Goal: Task Accomplishment & Management: Complete application form

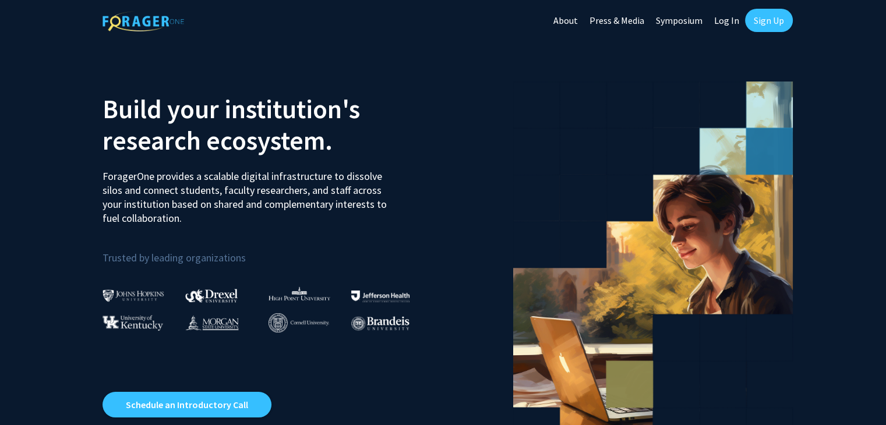
click at [765, 19] on link "Sign Up" at bounding box center [769, 20] width 48 height 23
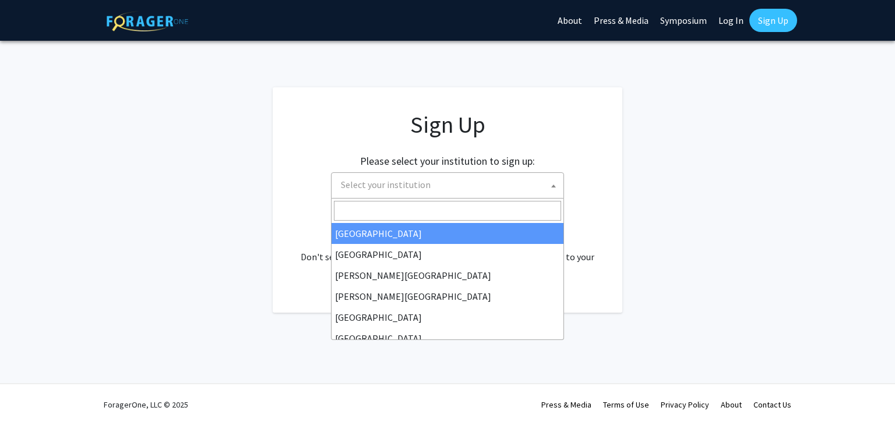
click at [522, 189] on span "Select your institution" at bounding box center [449, 185] width 227 height 24
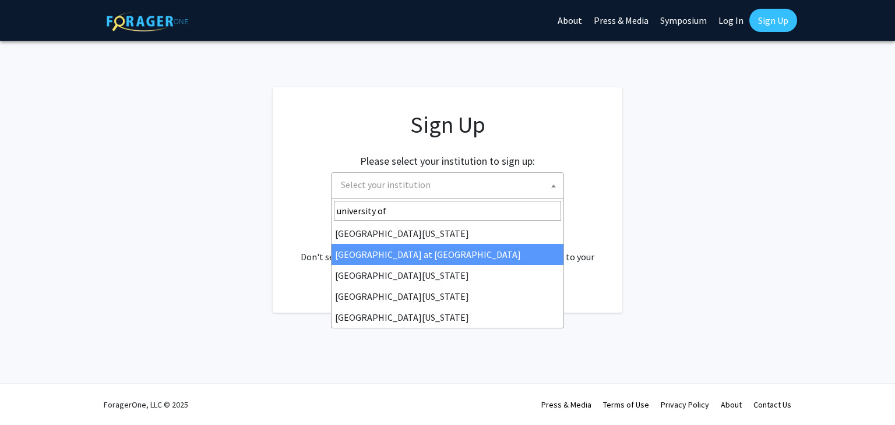
type input "university of"
select select "18"
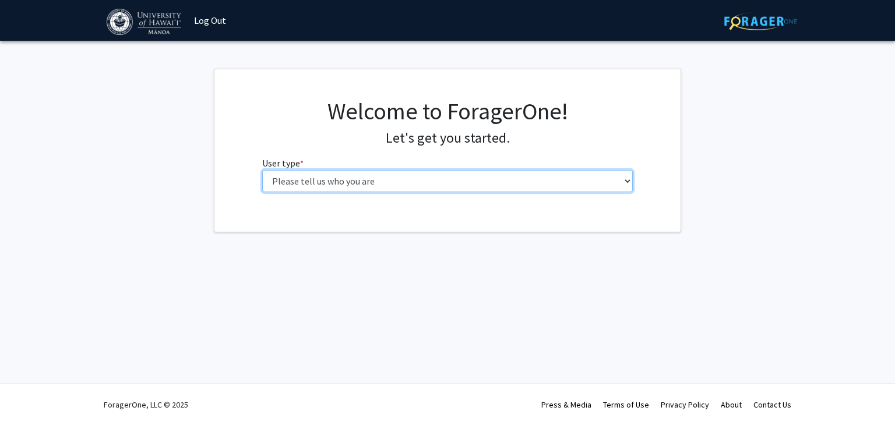
click at [545, 183] on select "Please tell us who you are Undergraduate Student Master's Student Doctoral Cand…" at bounding box center [447, 181] width 371 height 22
select select "1: undergrad"
click at [262, 170] on select "Please tell us who you are Undergraduate Student Master's Student Doctoral Cand…" at bounding box center [447, 181] width 371 height 22
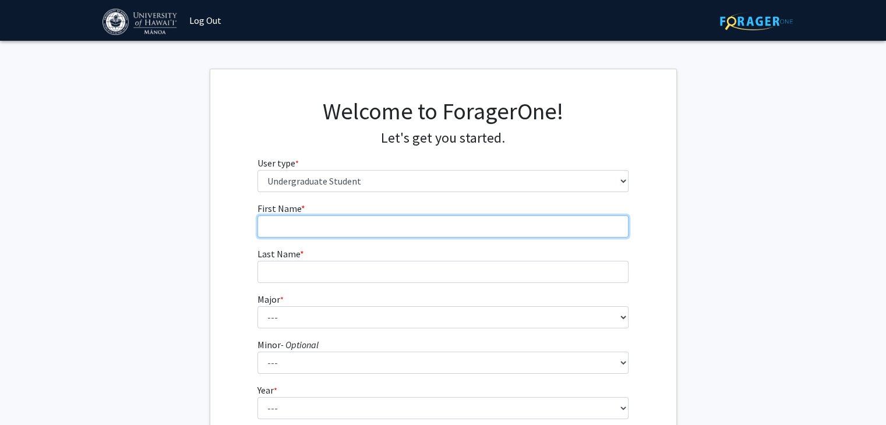
click at [489, 218] on input "First Name * required" at bounding box center [443, 227] width 371 height 22
type input "[PERSON_NAME]"
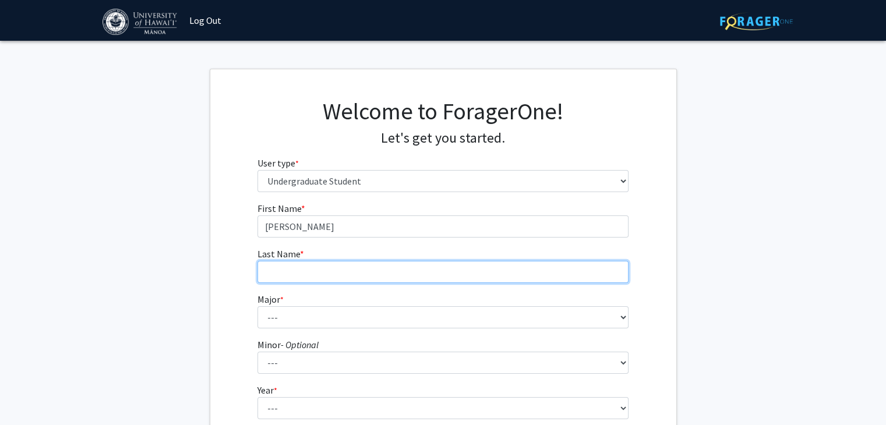
click at [352, 272] on input "Last Name * required" at bounding box center [443, 272] width 371 height 22
type input "[PERSON_NAME]"
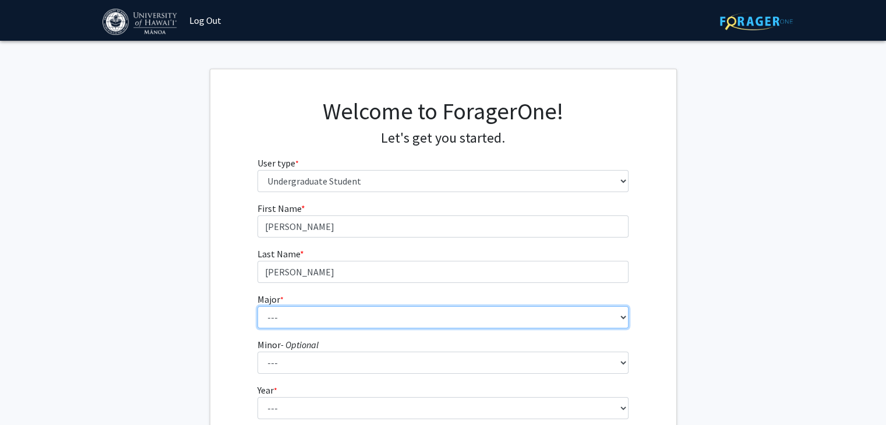
click at [340, 320] on select "--- Accounting American Studies Animal Sciences Anthropology Art Art History As…" at bounding box center [443, 317] width 371 height 22
select select "13: 1395"
click at [258, 306] on select "--- Accounting American Studies Animal Sciences Anthropology Art Art History As…" at bounding box center [443, 317] width 371 height 22
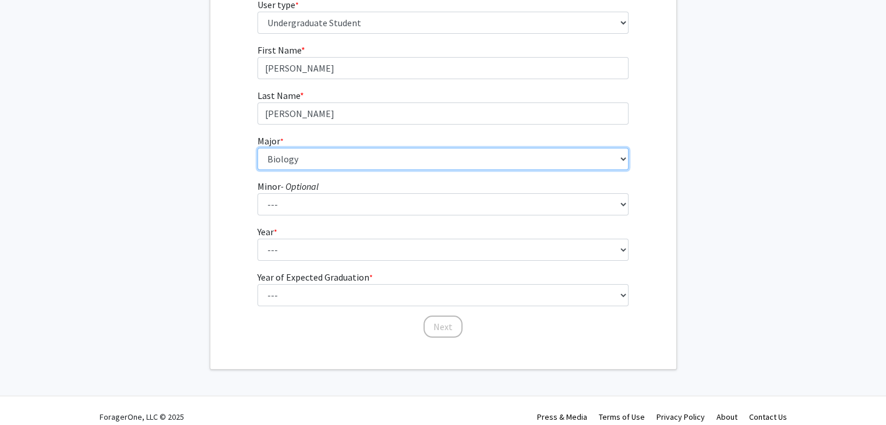
scroll to position [160, 0]
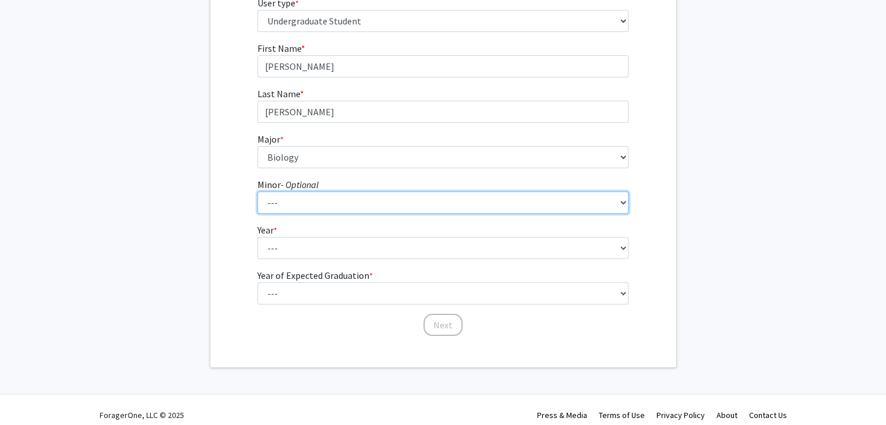
click at [358, 210] on select "--- American Studies Anthropology Art Art History Asian Studies Astronomy Astro…" at bounding box center [443, 203] width 371 height 22
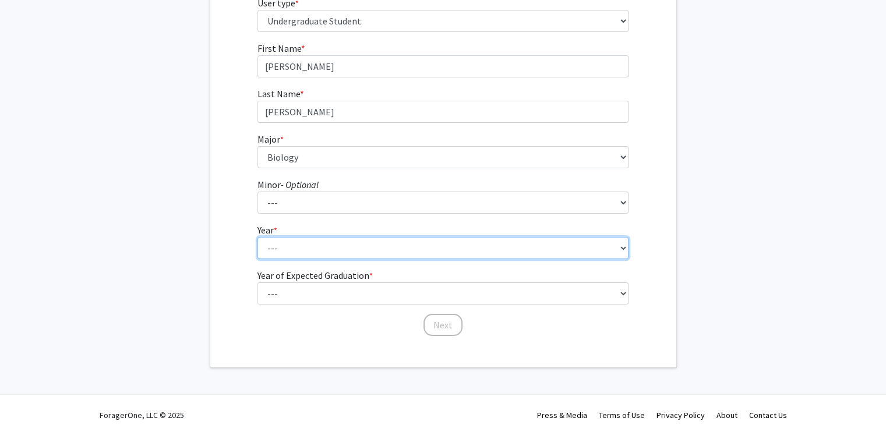
click at [345, 257] on select "--- First-year Sophomore Junior Senior Postbaccalaureate Certificate" at bounding box center [443, 248] width 371 height 22
select select "3: junior"
click at [258, 237] on select "--- First-year Sophomore Junior Senior Postbaccalaureate Certificate" at bounding box center [443, 248] width 371 height 22
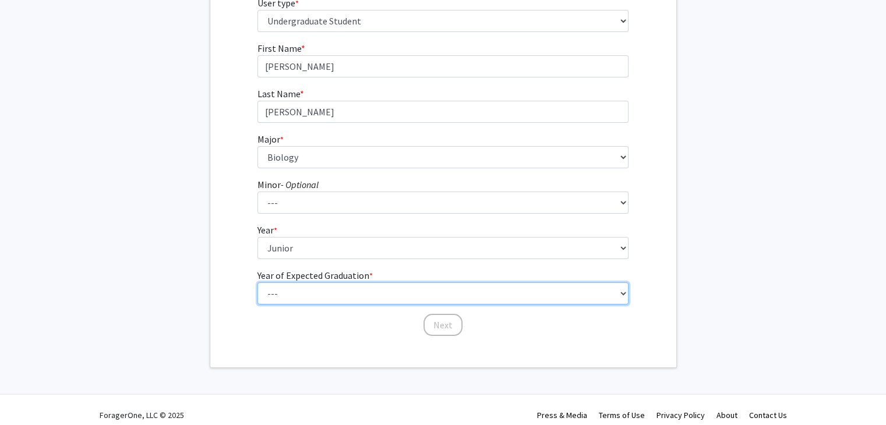
click at [321, 297] on select "--- 2025 2026 2027 2028 2029 2030 2031 2032 2033 2034" at bounding box center [443, 294] width 371 height 22
select select "4: 2028"
click at [258, 283] on select "--- 2025 2026 2027 2028 2029 2030 2031 2032 2033 2034" at bounding box center [443, 294] width 371 height 22
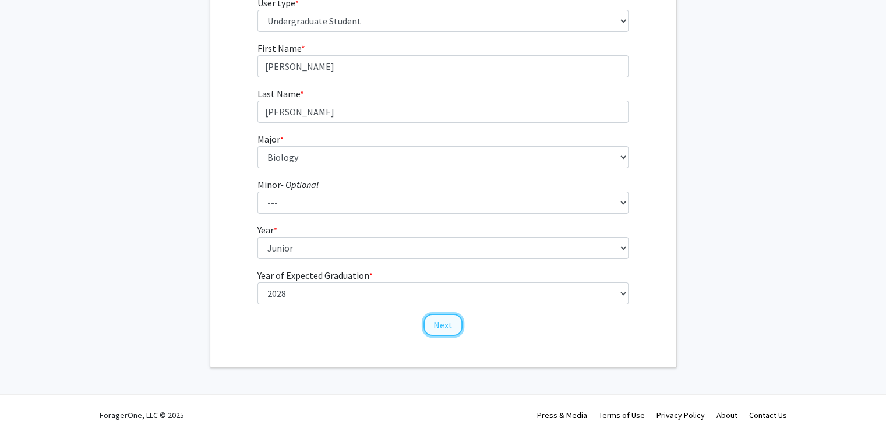
click at [444, 322] on button "Next" at bounding box center [443, 325] width 39 height 22
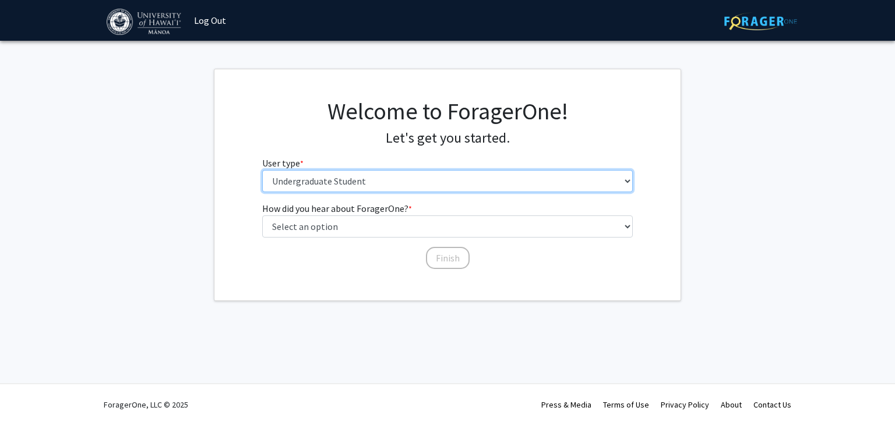
click at [442, 179] on select "Please tell us who you are Undergraduate Student Master's Student Doctoral Cand…" at bounding box center [447, 181] width 371 height 22
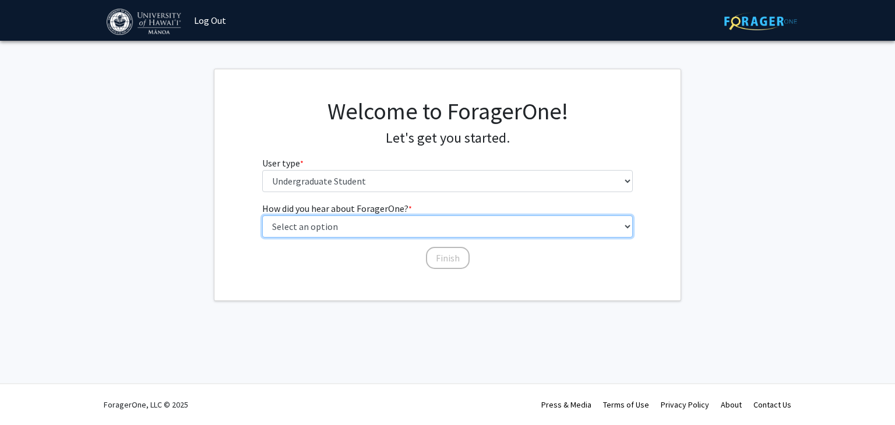
click at [417, 220] on select "Select an option Peer/student recommendation Faculty/staff recommendation Unive…" at bounding box center [447, 227] width 371 height 22
select select "2: faculty_recommendation"
click at [262, 216] on select "Select an option Peer/student recommendation Faculty/staff recommendation Unive…" at bounding box center [447, 227] width 371 height 22
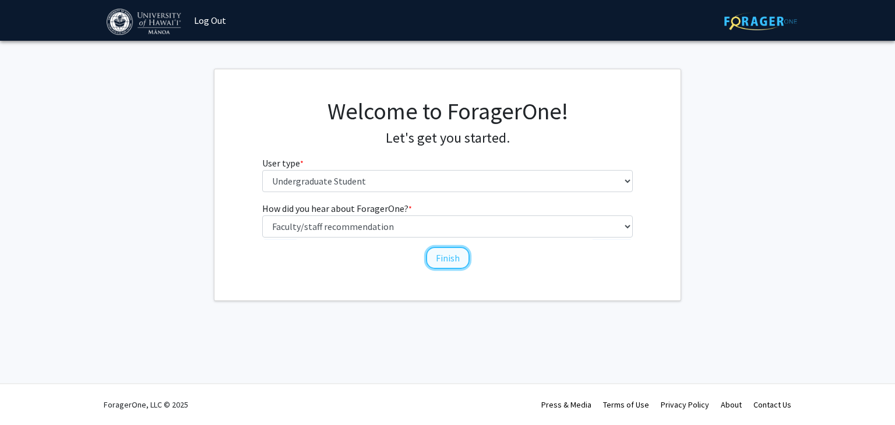
click at [468, 258] on button "Finish" at bounding box center [448, 258] width 44 height 22
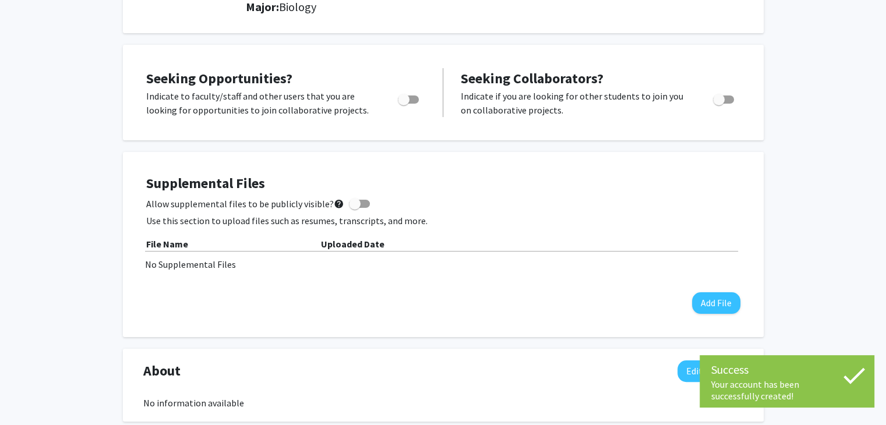
scroll to position [177, 0]
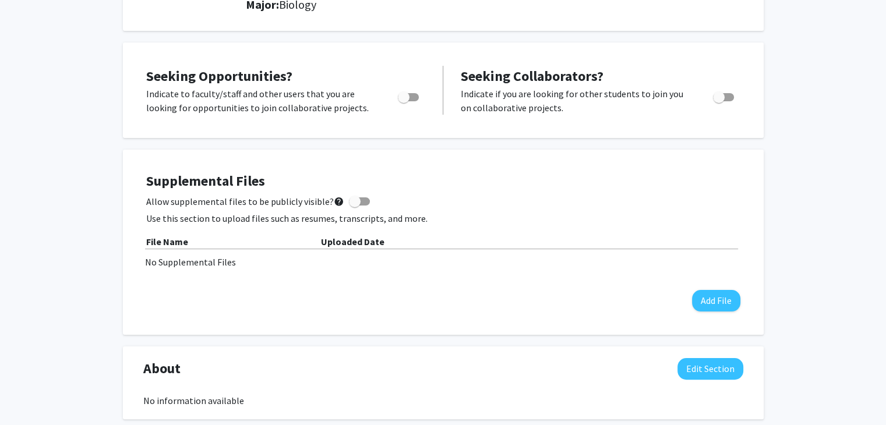
click at [412, 94] on span "Toggle" at bounding box center [408, 97] width 21 height 8
click at [404, 101] on input "Are you actively seeking opportunities?" at bounding box center [403, 101] width 1 height 1
checkbox input "true"
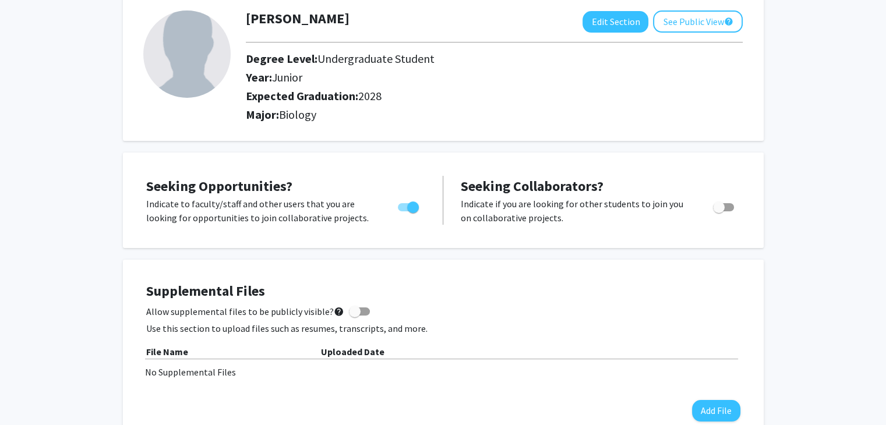
scroll to position [0, 0]
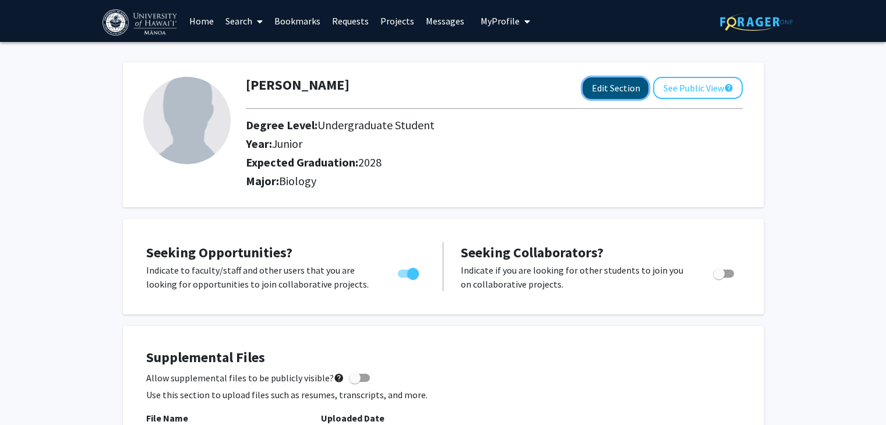
click at [608, 91] on button "Edit Section" at bounding box center [616, 88] width 66 height 22
select select "junior"
select select "2028"
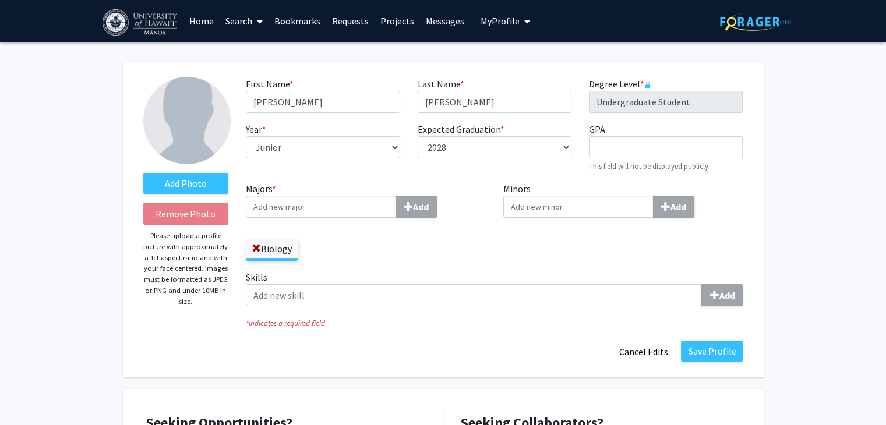
click at [376, 210] on input "Majors * Add" at bounding box center [321, 207] width 150 height 22
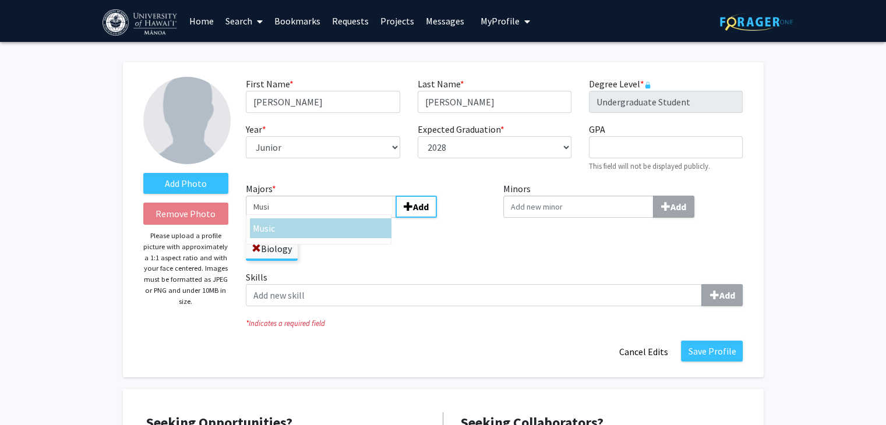
type input "Musi"
click at [354, 231] on div "Musi c" at bounding box center [321, 228] width 136 height 14
click at [354, 218] on input "Musi" at bounding box center [321, 207] width 150 height 22
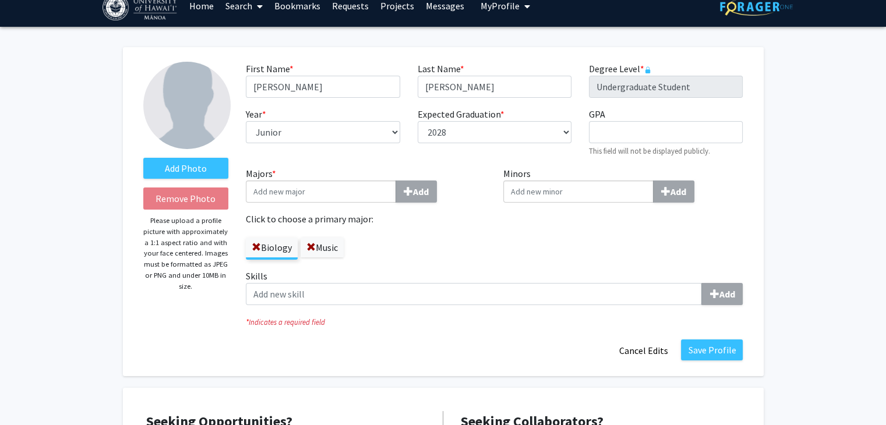
scroll to position [24, 0]
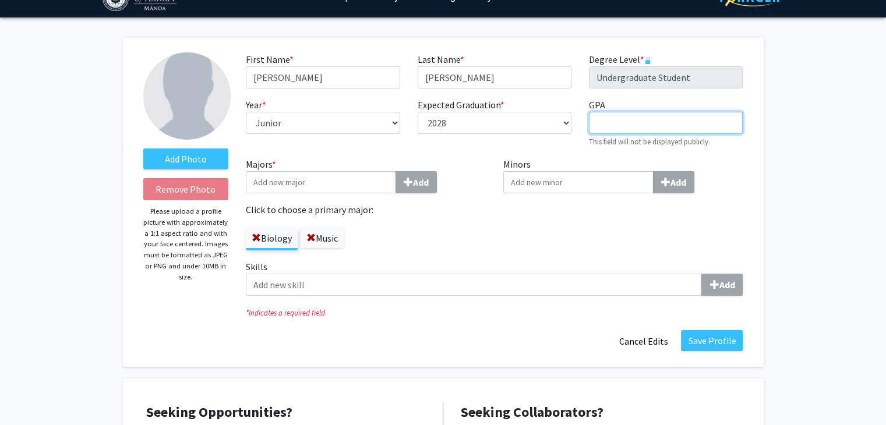
click at [641, 129] on input "GPA required" at bounding box center [666, 123] width 154 height 22
type input "4.0"
click at [633, 143] on small "This field will not be displayed publicly." at bounding box center [649, 141] width 121 height 9
drag, startPoint x: 715, startPoint y: 352, endPoint x: 718, endPoint y: 341, distance: 10.7
click at [718, 341] on div "Save Profile Cancel Edits" at bounding box center [494, 341] width 514 height 22
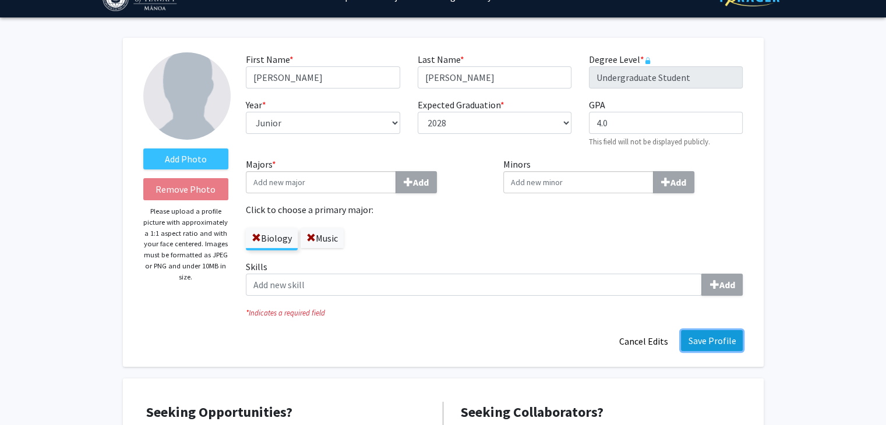
click at [718, 341] on button "Save Profile" at bounding box center [712, 340] width 62 height 21
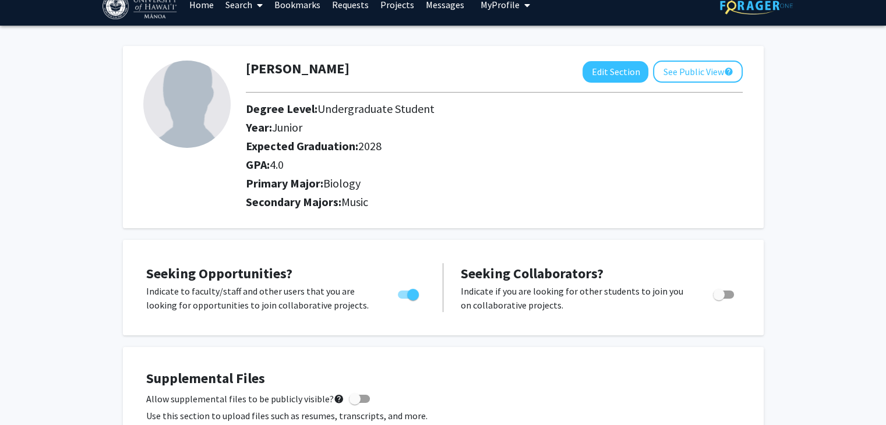
scroll to position [0, 0]
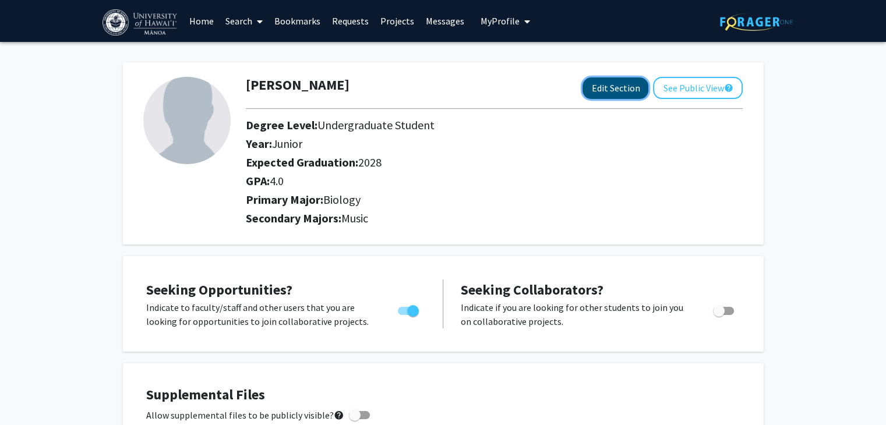
click at [625, 84] on button "Edit Section" at bounding box center [616, 88] width 66 height 22
select select "junior"
select select "2028"
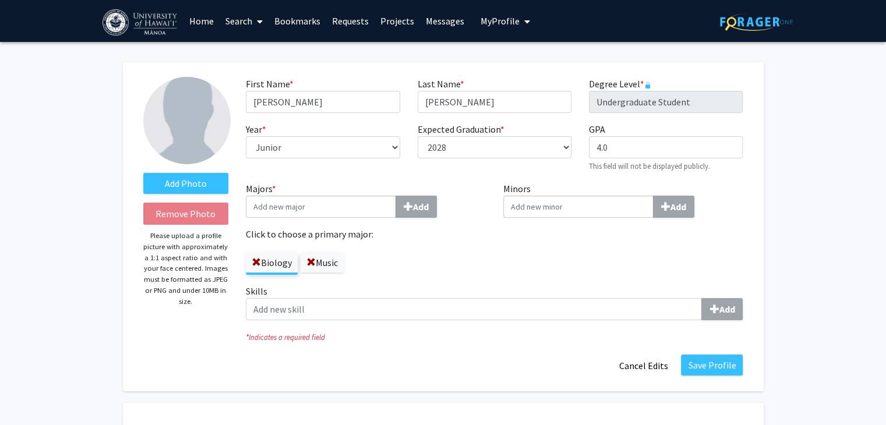
click at [333, 265] on label "Music" at bounding box center [322, 263] width 43 height 20
click at [0, 0] on input "Music" at bounding box center [0, 0] width 0 height 0
click at [715, 366] on button "Save Profile" at bounding box center [712, 365] width 62 height 21
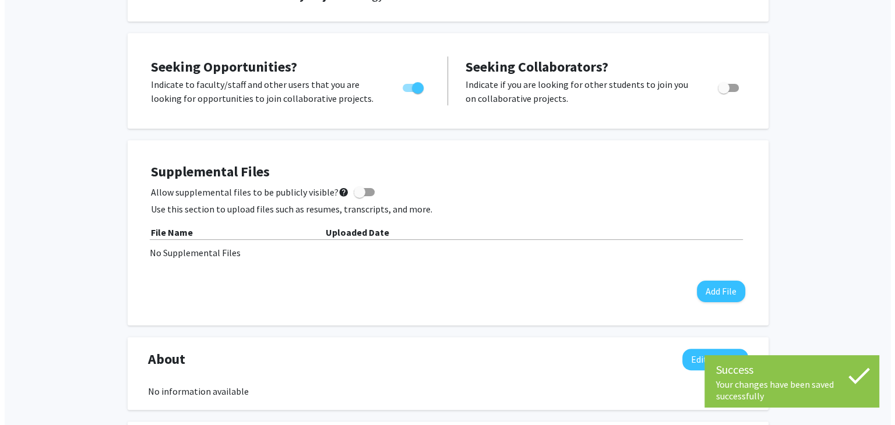
scroll to position [223, 0]
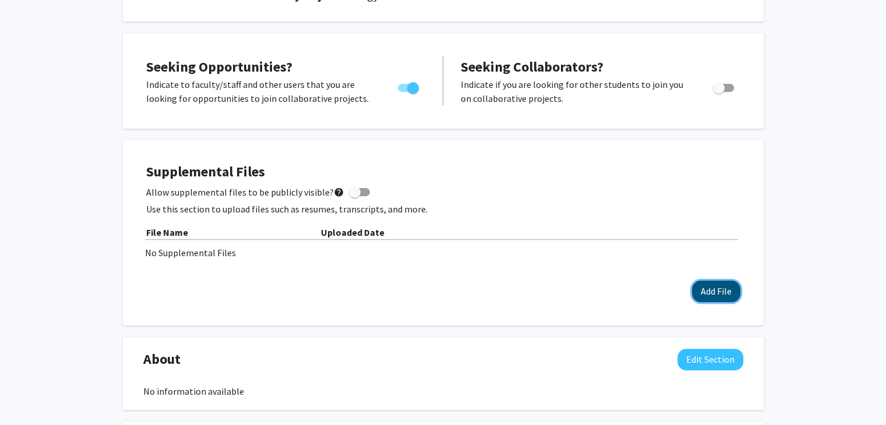
click at [713, 300] on button "Add File" at bounding box center [716, 292] width 48 height 22
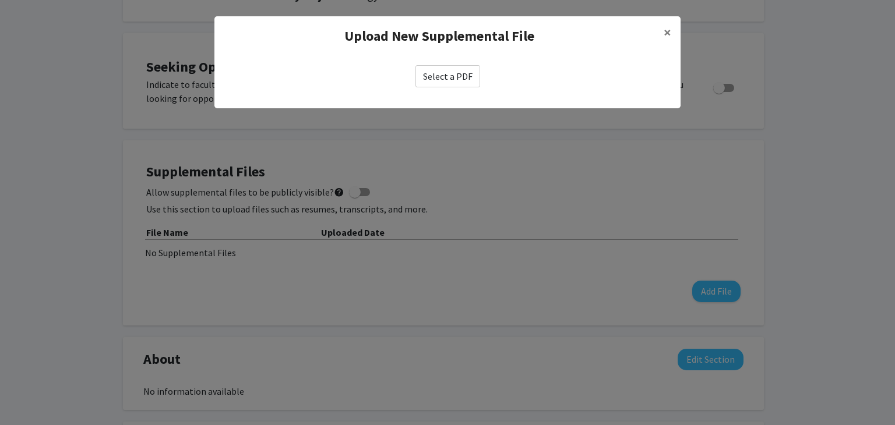
click at [464, 76] on label "Select a PDF" at bounding box center [447, 76] width 65 height 22
click at [0, 0] on input "Select a PDF" at bounding box center [0, 0] width 0 height 0
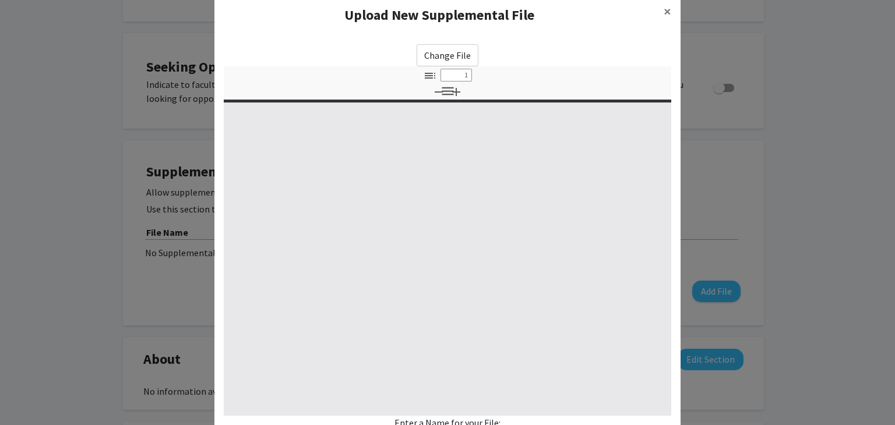
type input "0"
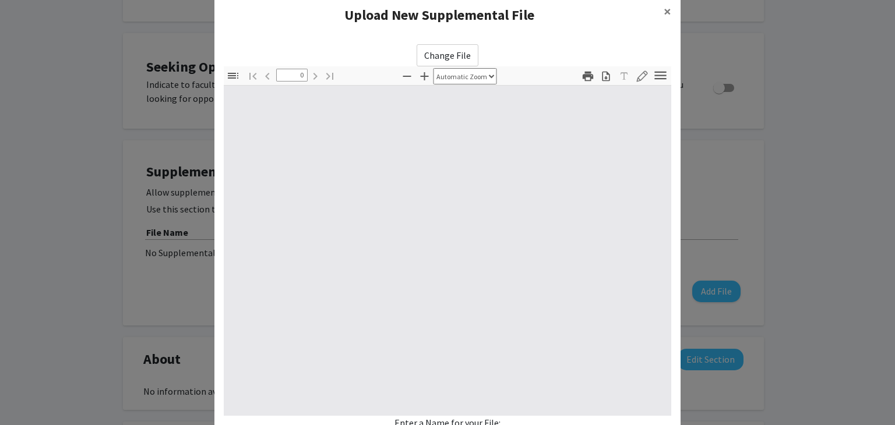
select select "custom"
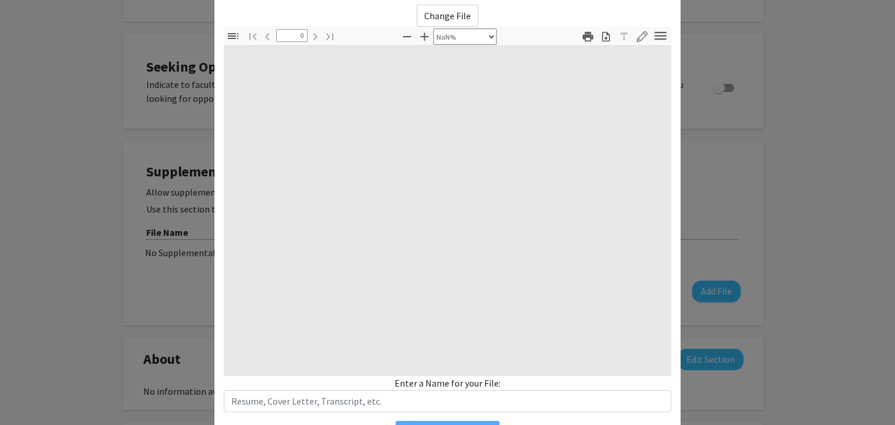
type input "1"
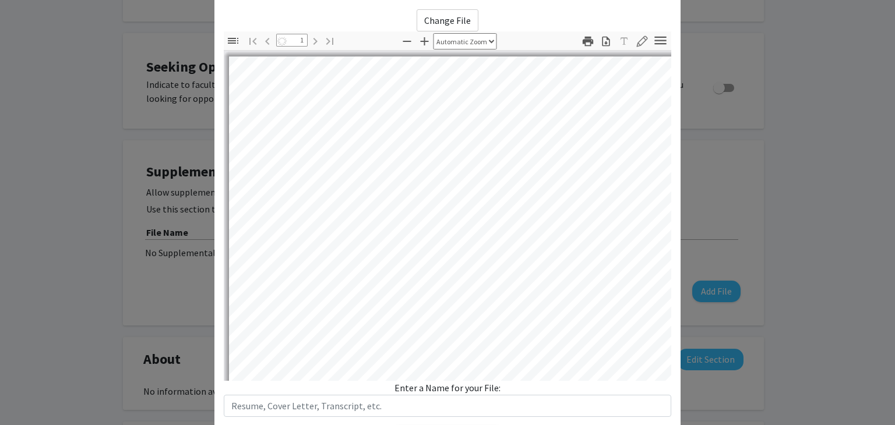
select select "auto"
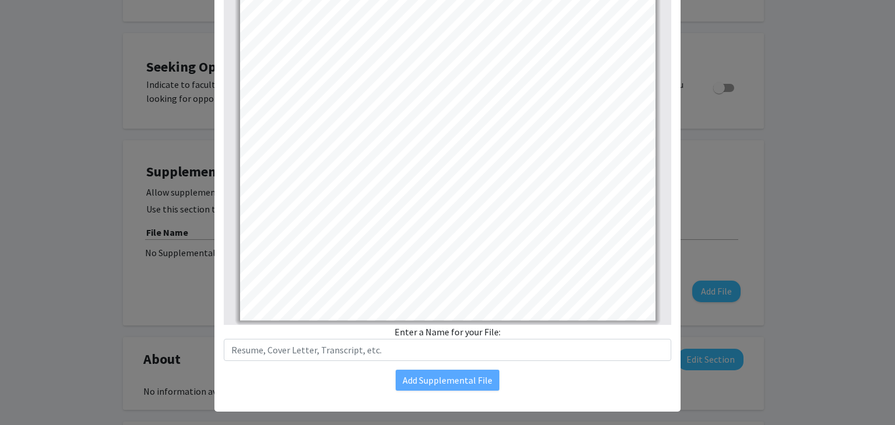
scroll to position [112, 0]
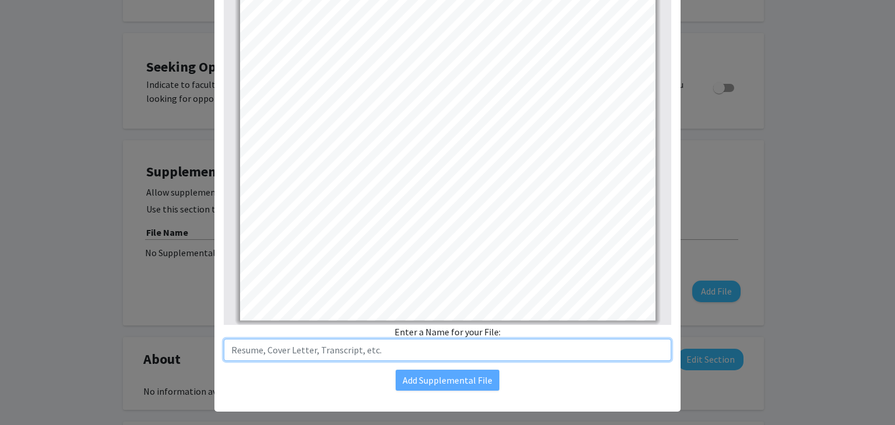
click at [484, 351] on input "text" at bounding box center [447, 350] width 447 height 22
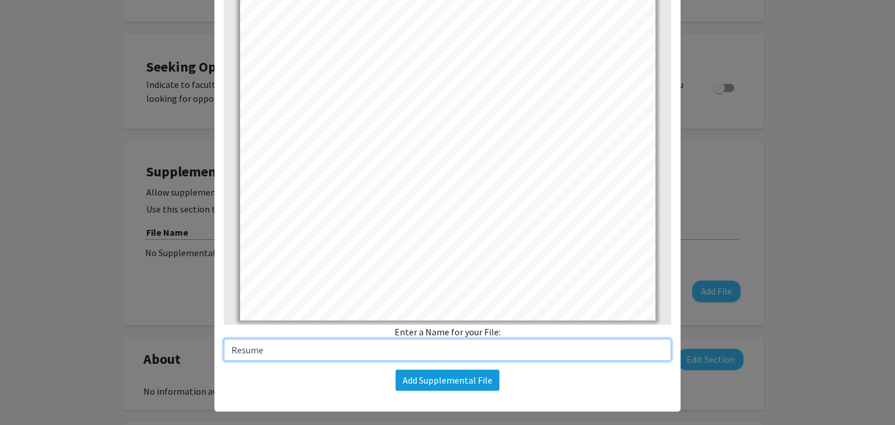
type input "Resume"
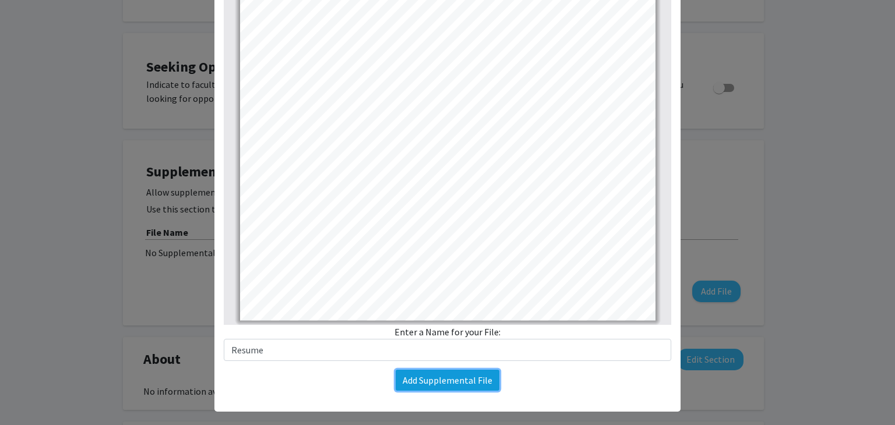
click at [475, 373] on button "Add Supplemental File" at bounding box center [448, 380] width 104 height 21
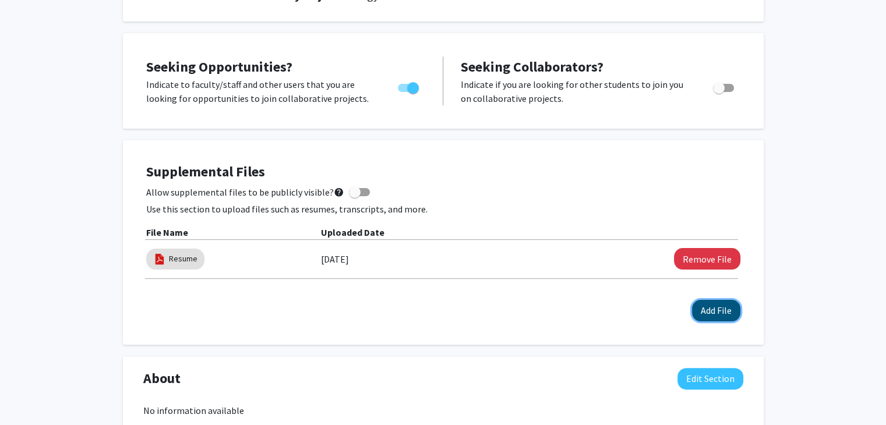
click at [710, 316] on button "Add File" at bounding box center [716, 311] width 48 height 22
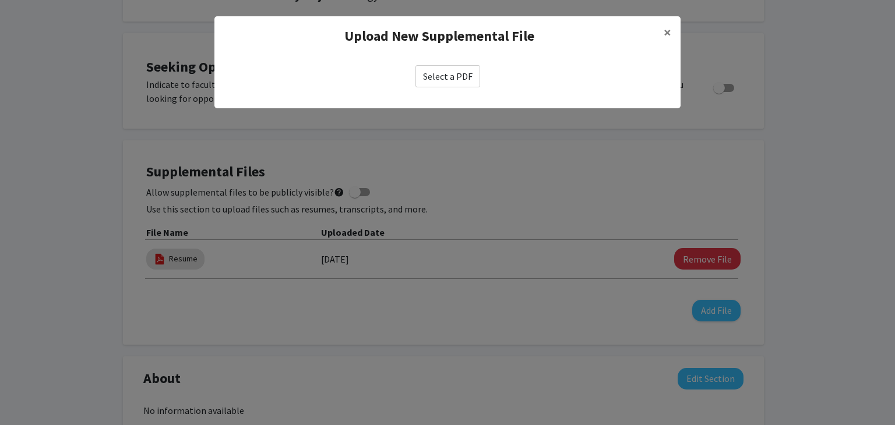
click at [463, 75] on label "Select a PDF" at bounding box center [447, 76] width 65 height 22
click at [0, 0] on input "Select a PDF" at bounding box center [0, 0] width 0 height 0
select select "custom"
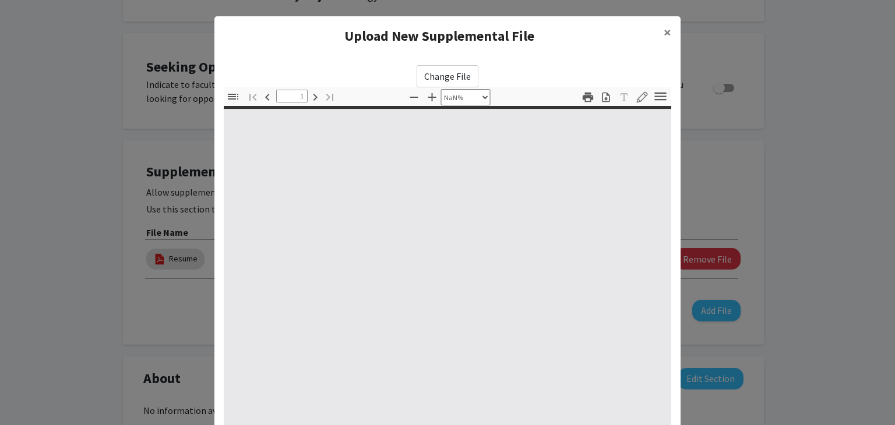
type input "0"
select select "custom"
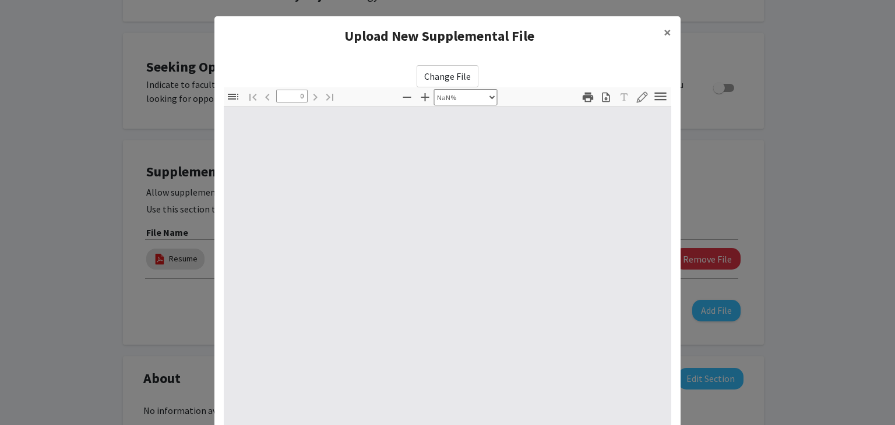
type input "1"
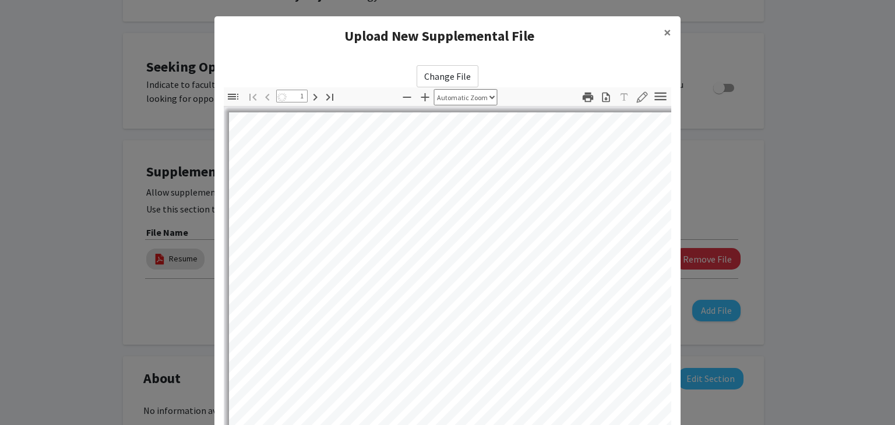
select select "auto"
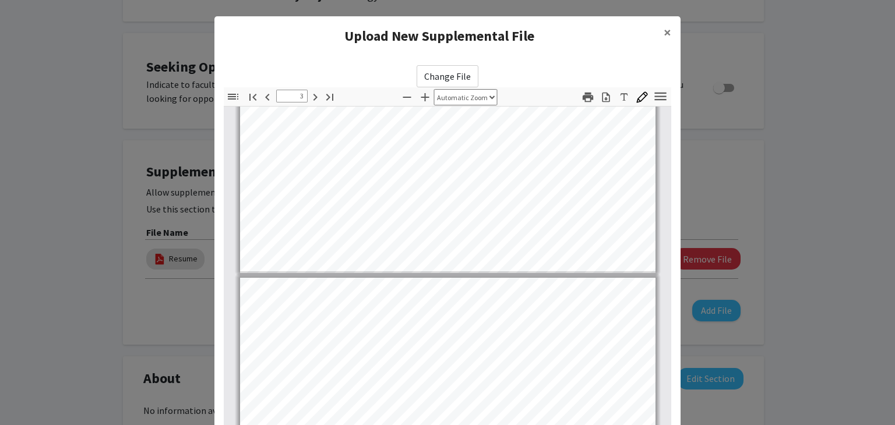
type input "4"
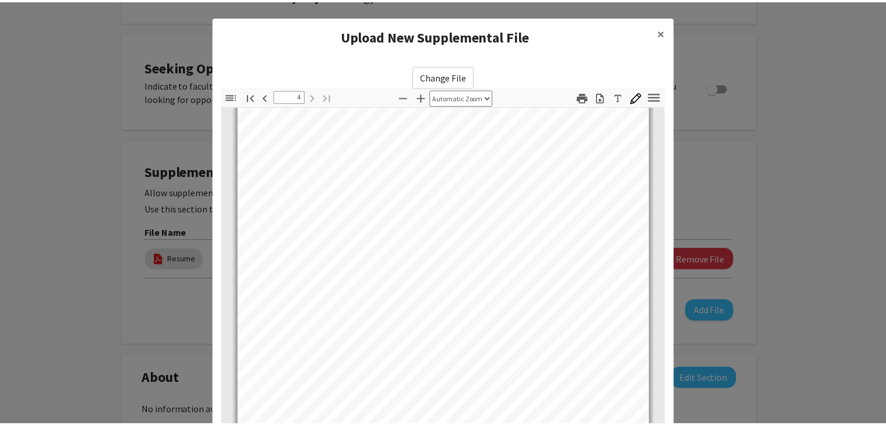
scroll to position [126, 0]
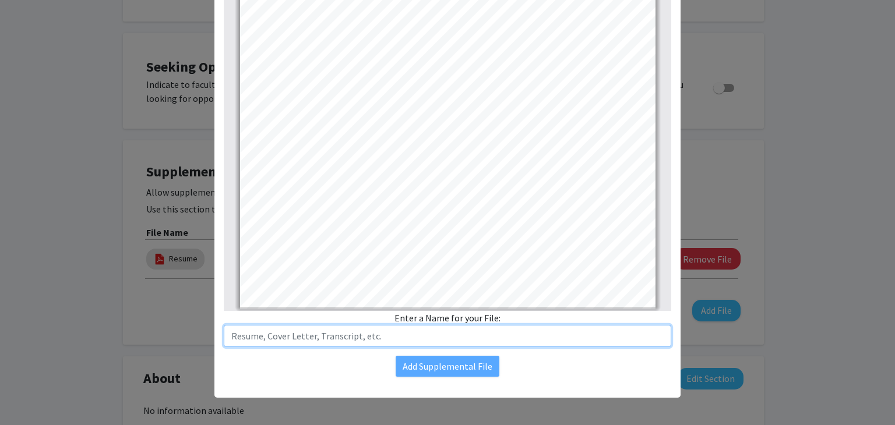
click at [418, 329] on input "text" at bounding box center [447, 336] width 447 height 22
type input "Unofficial In-Progress College Transcript"
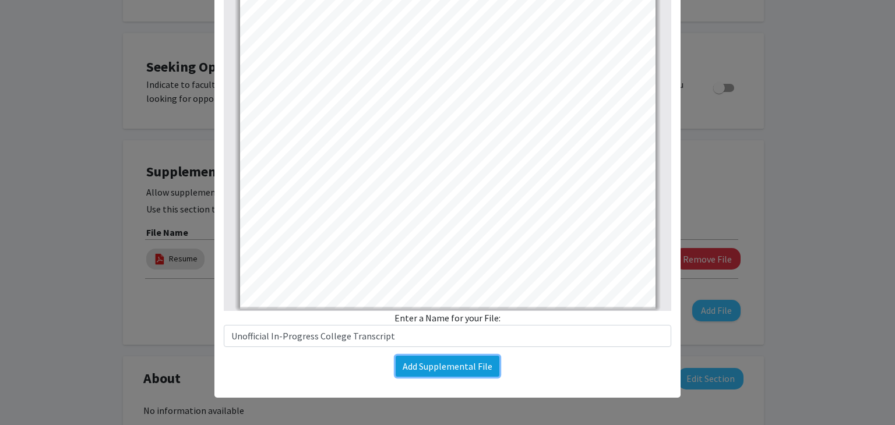
click at [464, 364] on button "Add Supplemental File" at bounding box center [448, 366] width 104 height 21
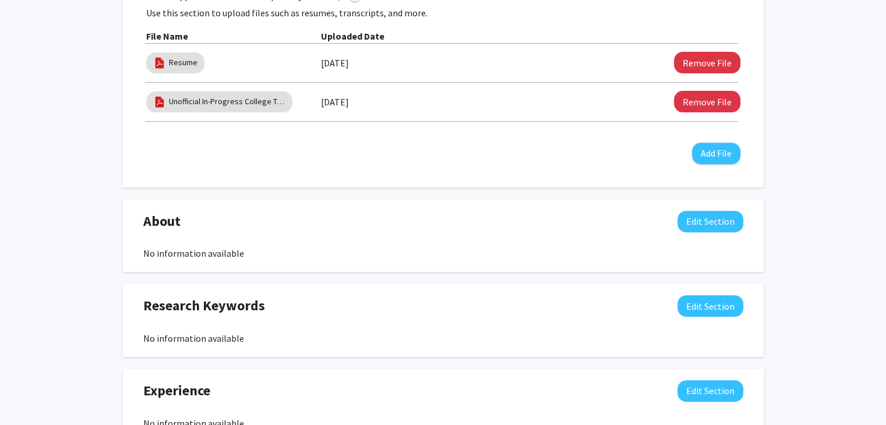
scroll to position [427, 0]
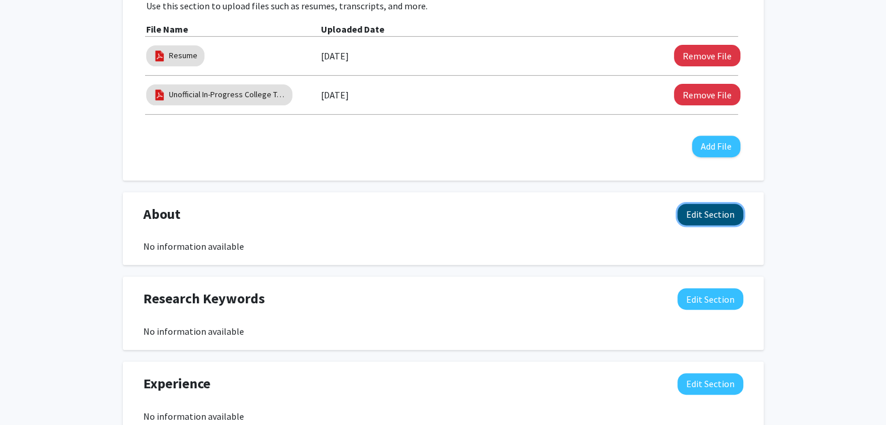
click at [725, 218] on button "Edit Section" at bounding box center [711, 215] width 66 height 22
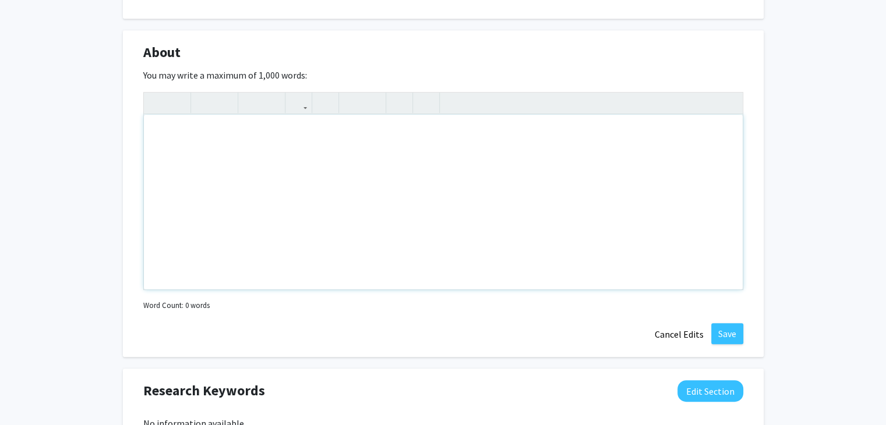
scroll to position [590, 0]
click at [574, 158] on div "Note to users with screen readers: Please deactivate our accessibility plugin f…" at bounding box center [443, 201] width 599 height 175
type textarea "Hello, I'm&nbsp;"
click at [689, 333] on button "Cancel Edits" at bounding box center [679, 333] width 64 height 22
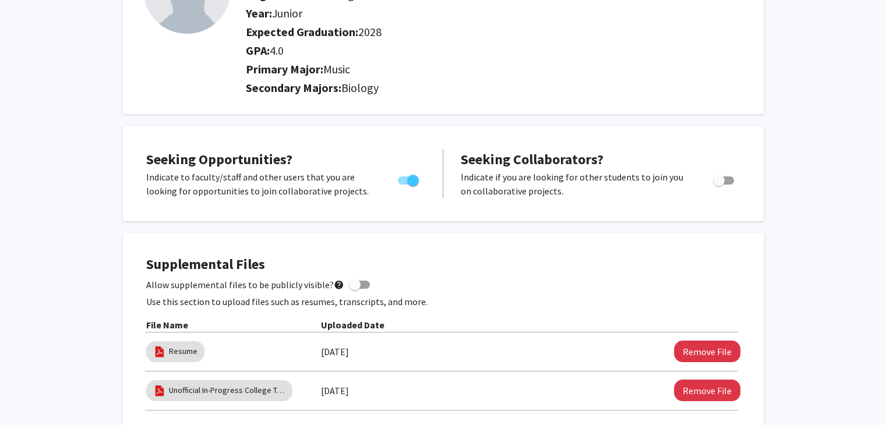
scroll to position [0, 0]
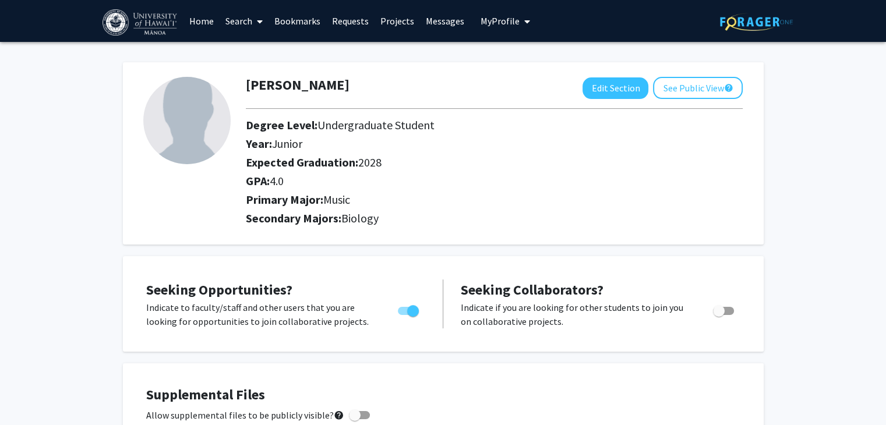
click at [207, 19] on link "Home" at bounding box center [202, 21] width 36 height 41
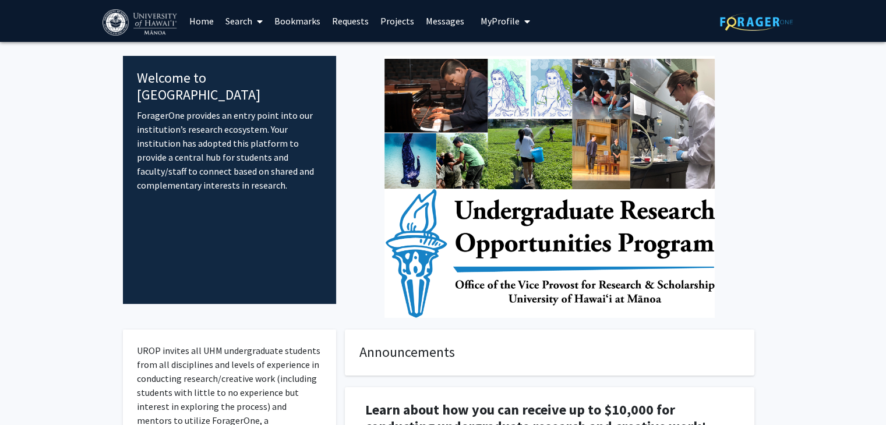
click at [249, 26] on link "Search" at bounding box center [244, 21] width 49 height 41
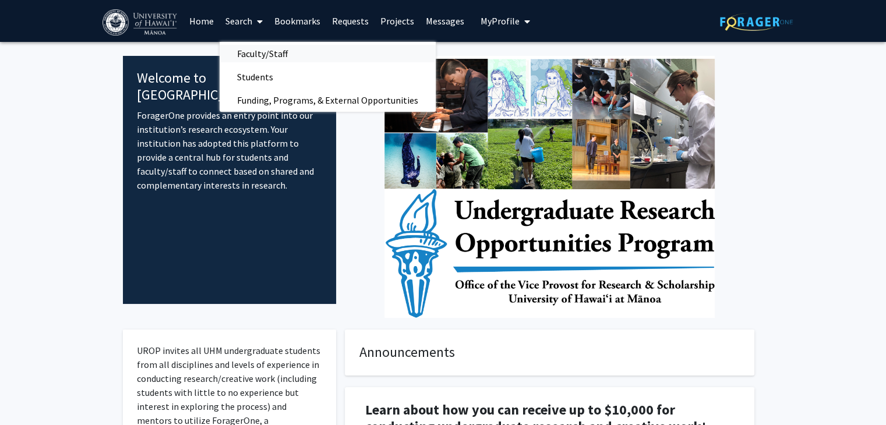
click at [266, 50] on span "Faculty/Staff" at bounding box center [263, 53] width 86 height 23
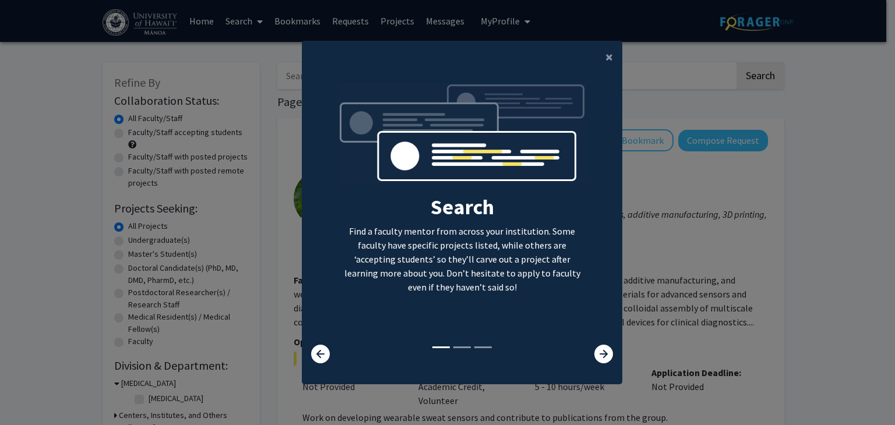
click at [602, 340] on div "Search Find a faculty mentor from across your institution. Some faculty have sp…" at bounding box center [461, 214] width 319 height 262
click at [600, 356] on icon at bounding box center [603, 354] width 19 height 19
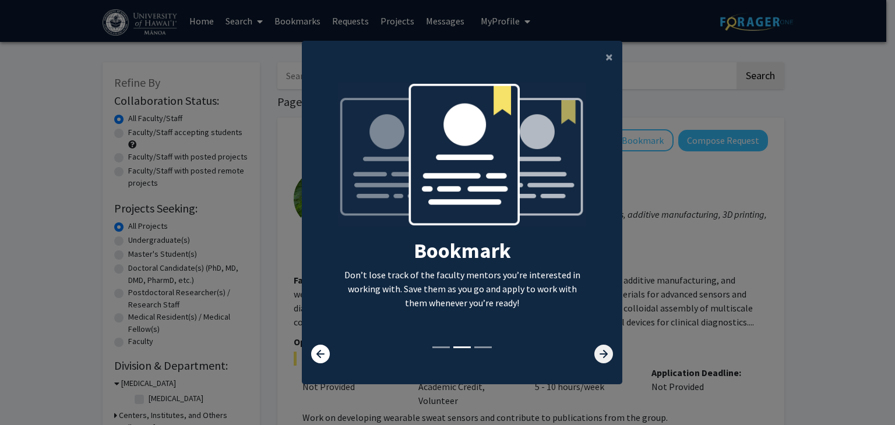
click at [601, 355] on icon at bounding box center [603, 354] width 19 height 19
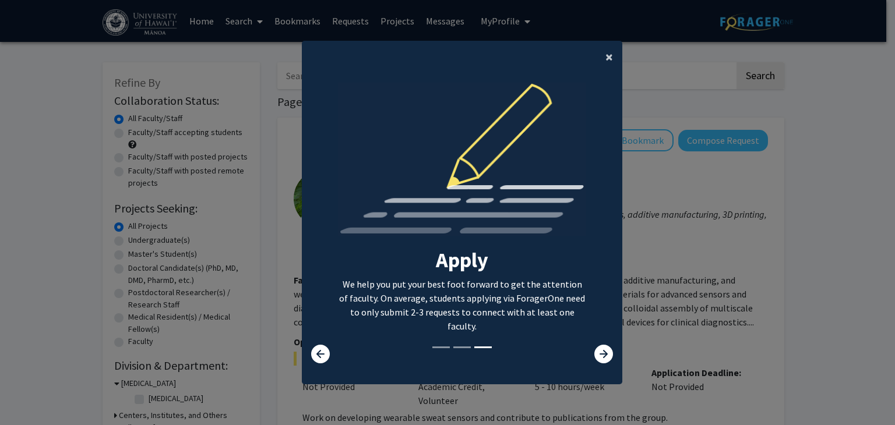
click at [608, 52] on span "×" at bounding box center [609, 57] width 8 height 18
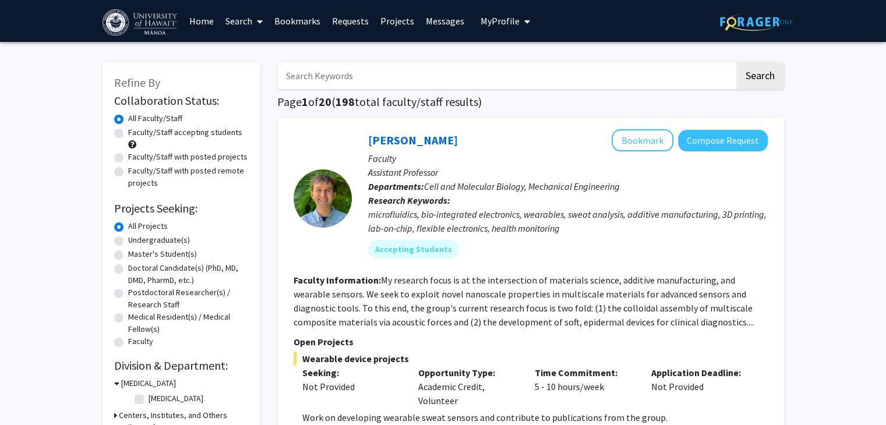
click at [168, 238] on label "Undergraduate(s)" at bounding box center [159, 240] width 62 height 12
click at [136, 238] on input "Undergraduate(s)" at bounding box center [132, 238] width 8 height 8
radio input "true"
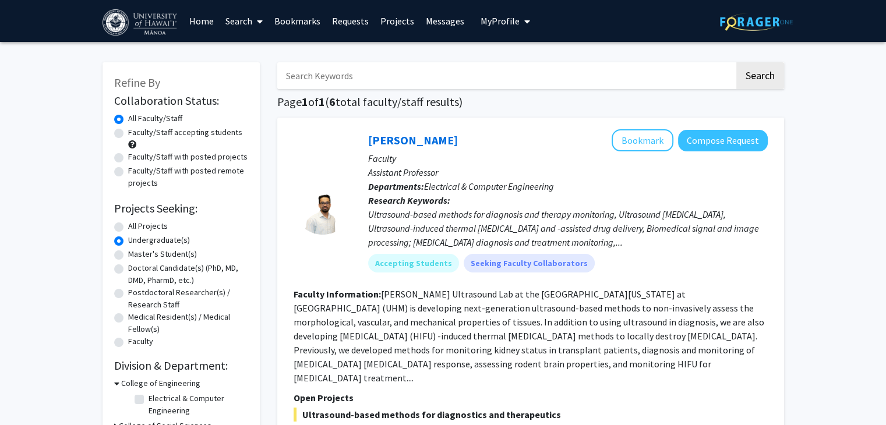
click at [142, 224] on label "All Projects" at bounding box center [148, 226] width 40 height 12
click at [136, 224] on input "All Projects" at bounding box center [132, 224] width 8 height 8
radio input "true"
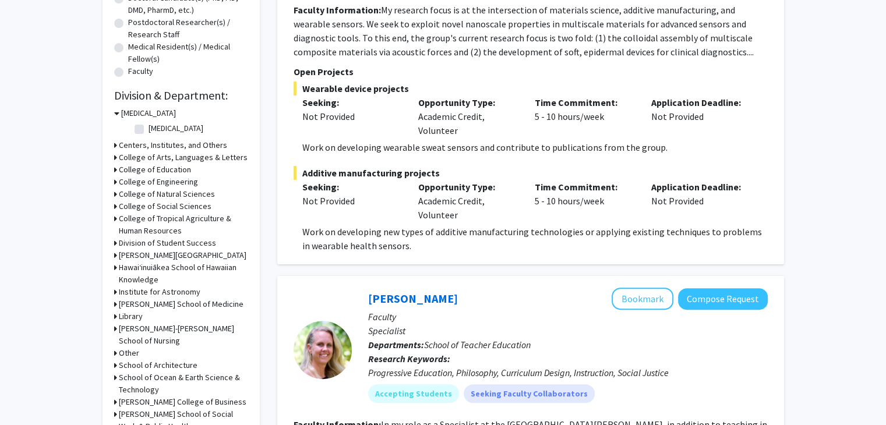
scroll to position [272, 0]
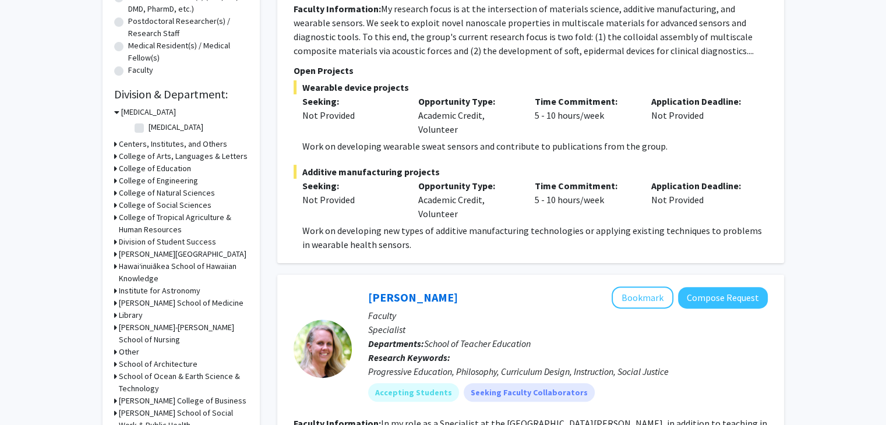
click at [198, 301] on h3 "[PERSON_NAME] School of Medicine" at bounding box center [181, 303] width 125 height 12
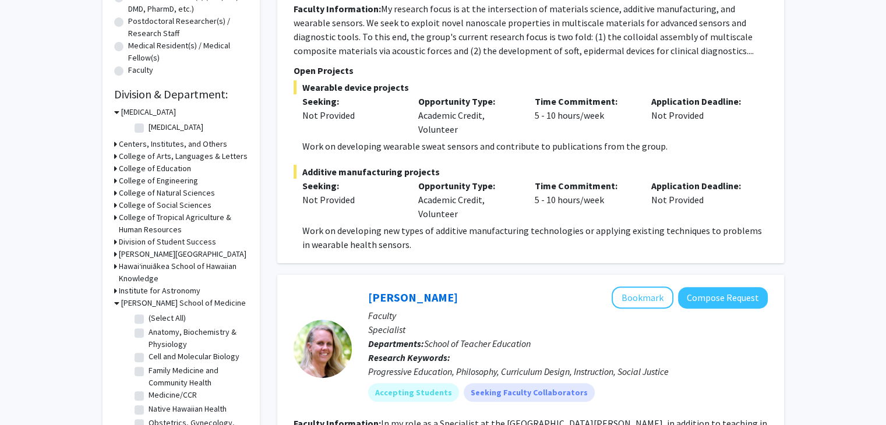
click at [149, 318] on label "(Select All)" at bounding box center [167, 318] width 37 height 12
click at [149, 318] on input "(Select All)" at bounding box center [153, 316] width 8 height 8
checkbox input "true"
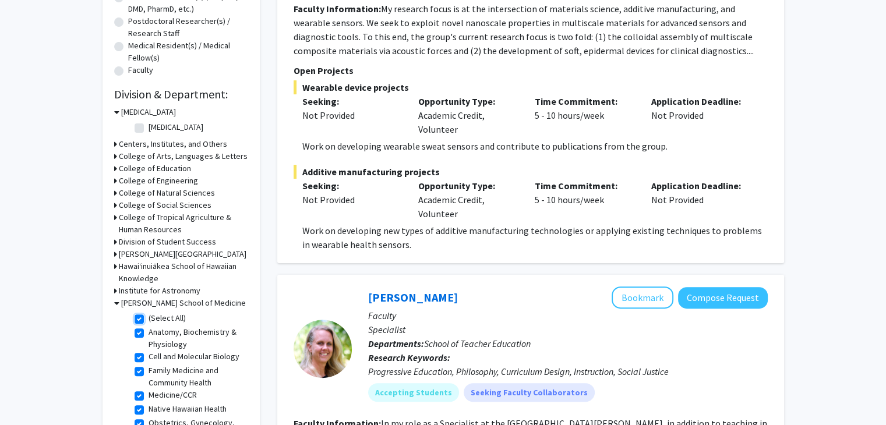
checkbox input "true"
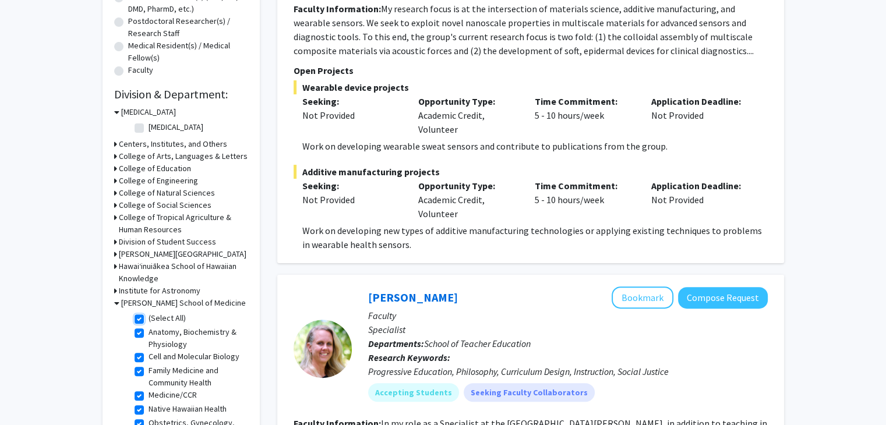
checkbox input "true"
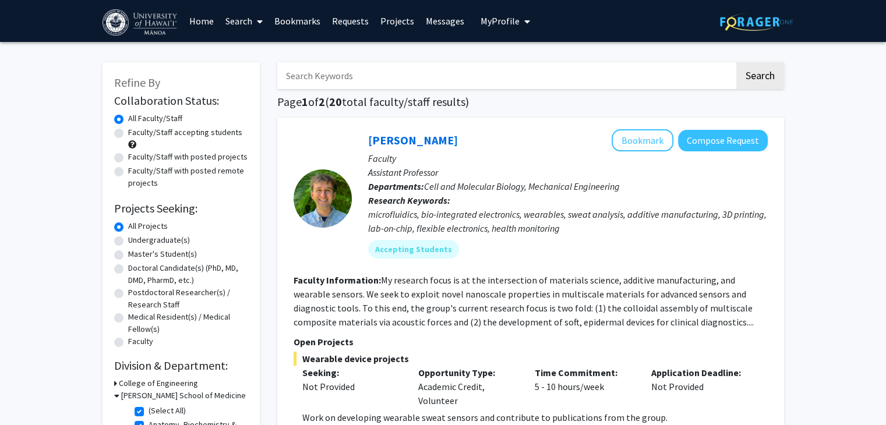
scroll to position [12, 0]
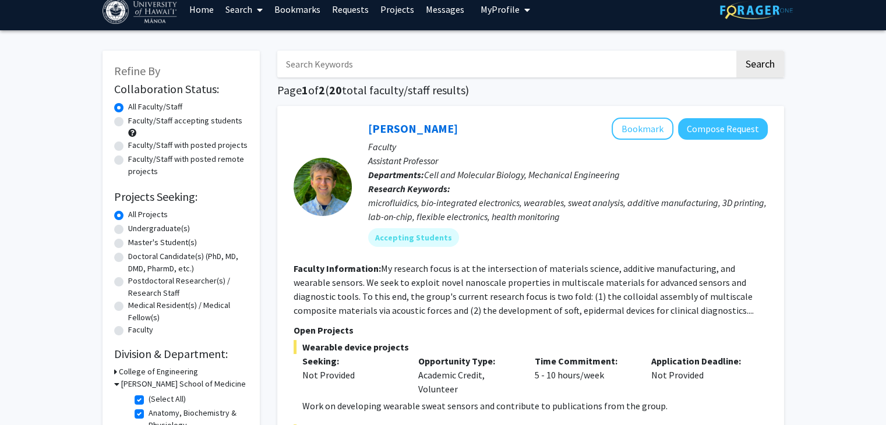
click at [128, 230] on label "Undergraduate(s)" at bounding box center [159, 229] width 62 height 12
click at [128, 230] on input "Undergraduate(s)" at bounding box center [132, 227] width 8 height 8
radio input "true"
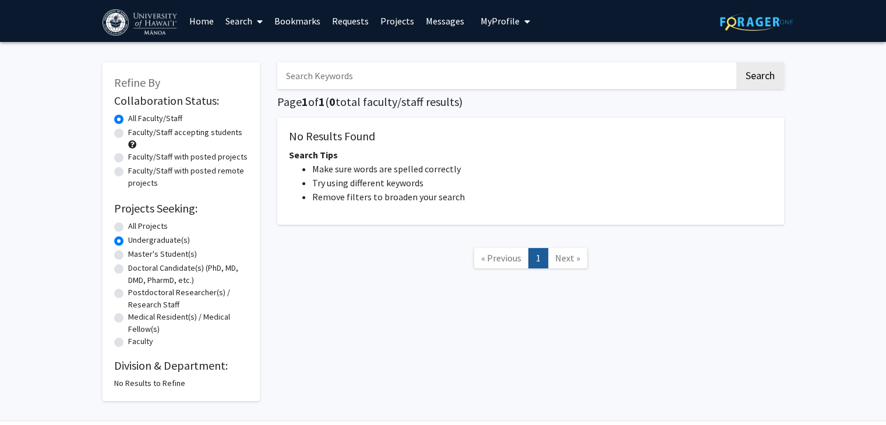
click at [128, 240] on label "Undergraduate(s)" at bounding box center [159, 240] width 62 height 12
click at [128, 240] on input "Undergraduate(s)" at bounding box center [132, 238] width 8 height 8
radio input "true"
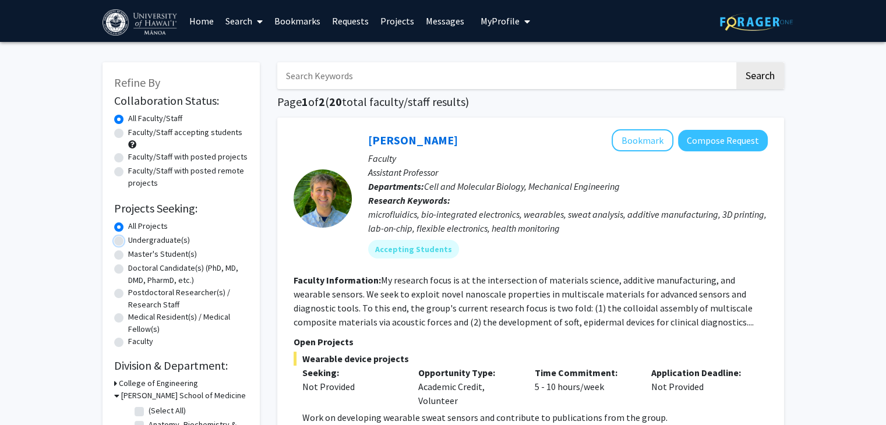
checkbox input "false"
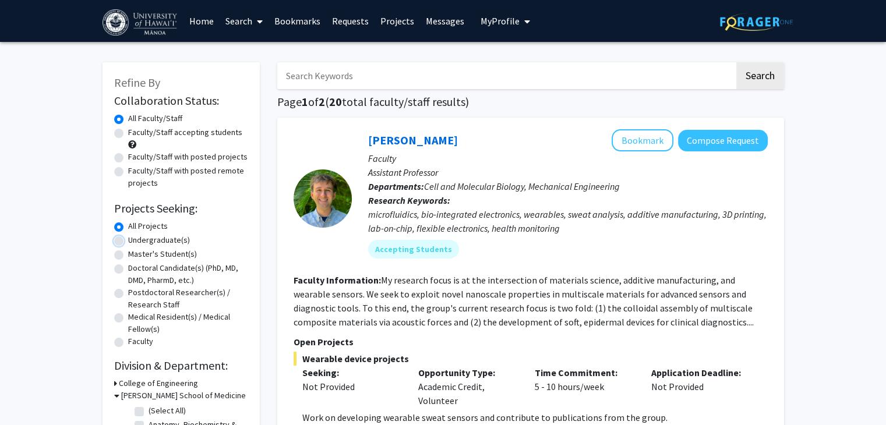
checkbox input "false"
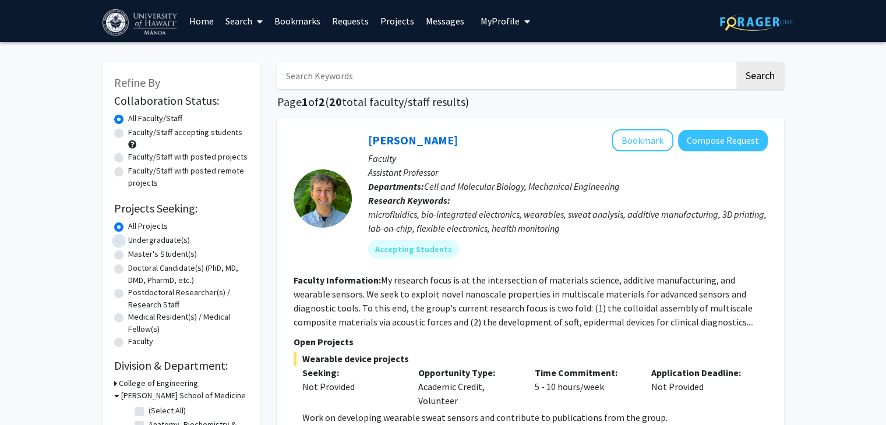
checkbox input "false"
click at [504, 15] on span "My Profile" at bounding box center [500, 21] width 39 height 12
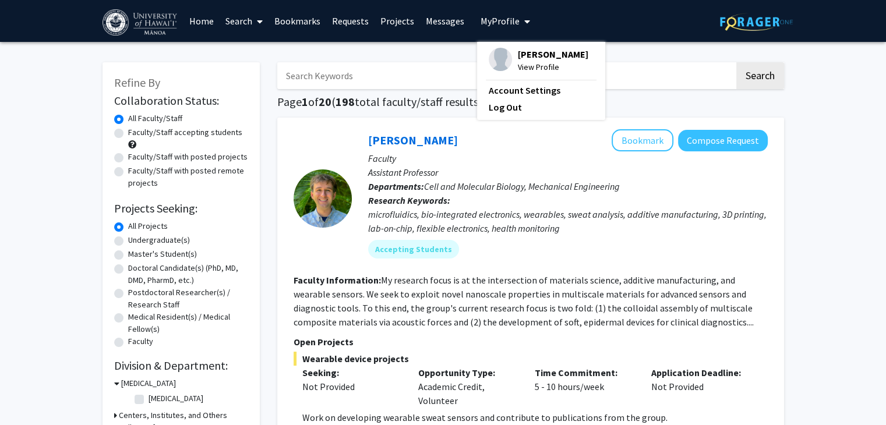
click at [518, 58] on span "[PERSON_NAME]" at bounding box center [553, 54] width 71 height 13
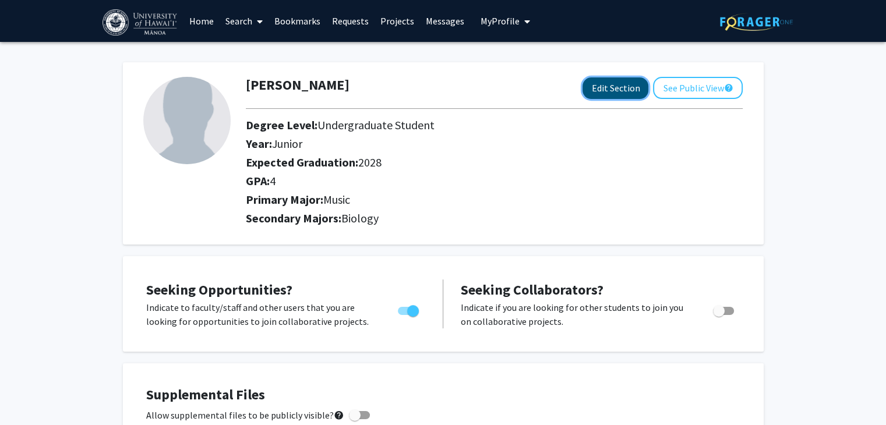
click at [629, 86] on button "Edit Section" at bounding box center [616, 88] width 66 height 22
select select "junior"
select select "2028"
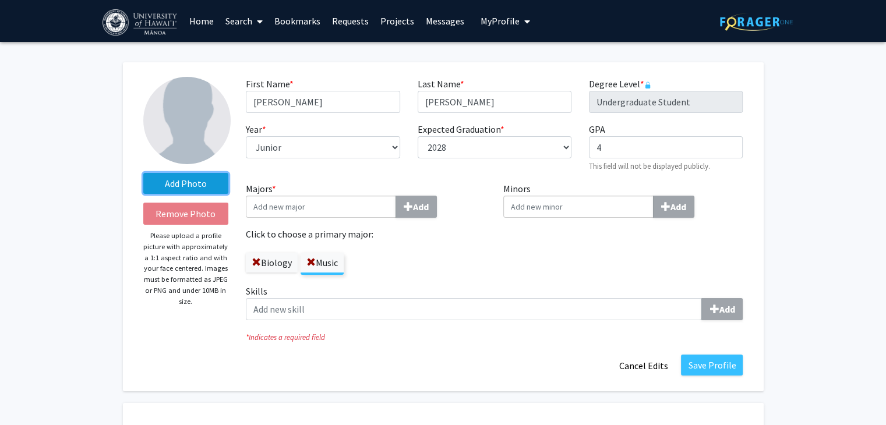
click at [214, 182] on label "Add Photo" at bounding box center [186, 183] width 86 height 21
click at [0, 0] on input "Add Photo" at bounding box center [0, 0] width 0 height 0
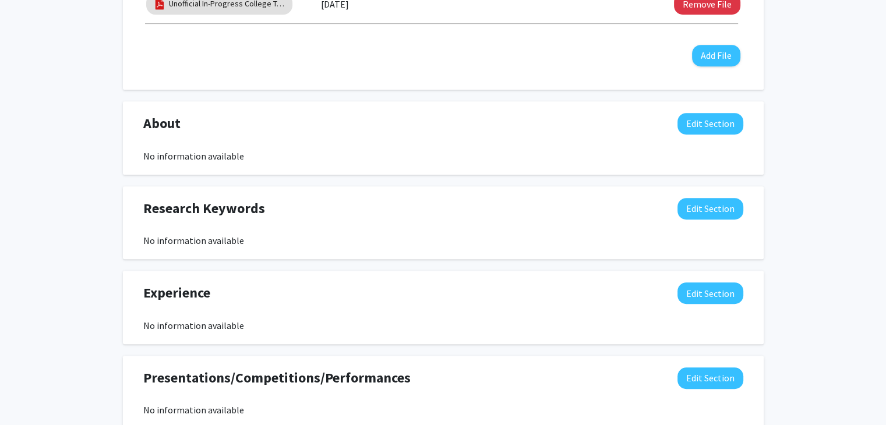
scroll to position [664, 0]
click at [714, 126] on button "Edit Section" at bounding box center [711, 124] width 66 height 22
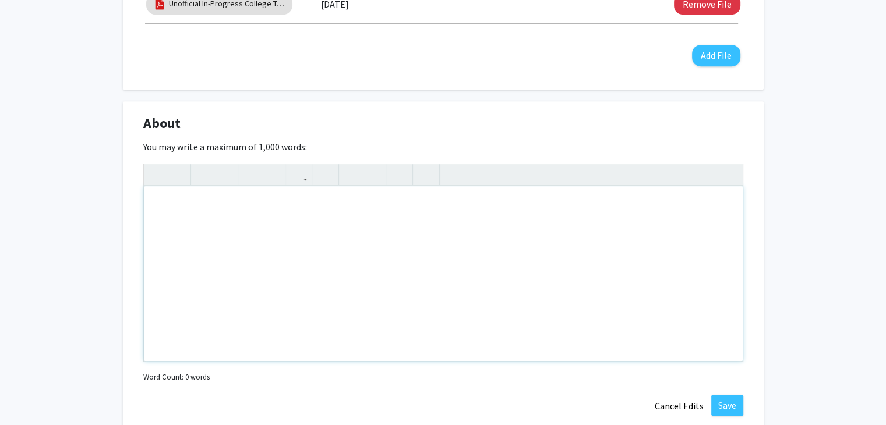
click at [554, 216] on div "Note to users with screen readers: Please deactivate our accessibility plugin f…" at bounding box center [443, 273] width 599 height 175
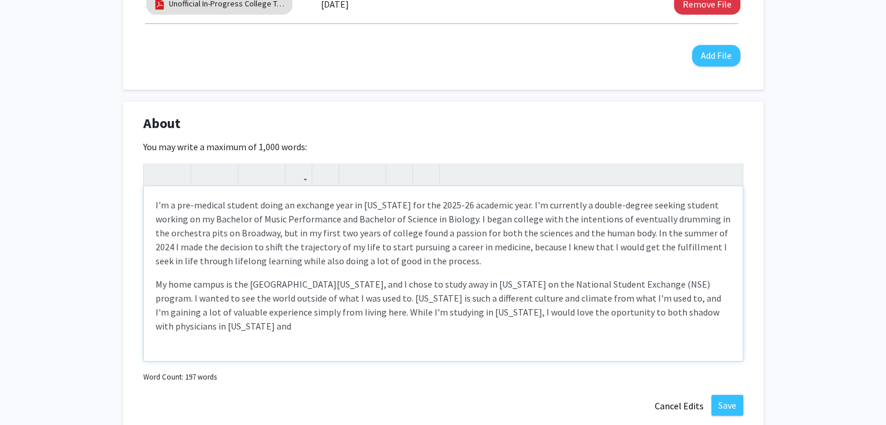
click at [513, 313] on p "My home campus is the [GEOGRAPHIC_DATA][US_STATE], and I chose to study away in…" at bounding box center [444, 305] width 576 height 56
click at [632, 322] on p "My home campus is the [GEOGRAPHIC_DATA][US_STATE], and I chose to study away in…" at bounding box center [444, 305] width 576 height 56
click at [632, 329] on p "My home campus is the [GEOGRAPHIC_DATA][US_STATE], and I chose to study away in…" at bounding box center [444, 305] width 576 height 56
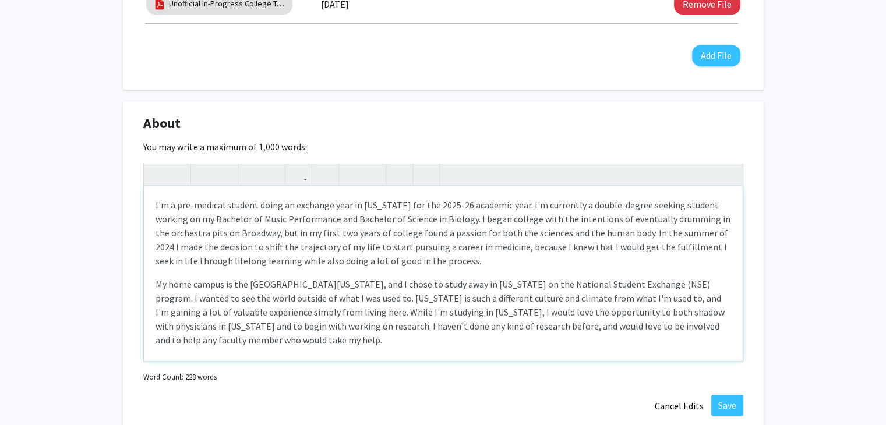
scroll to position [8, 0]
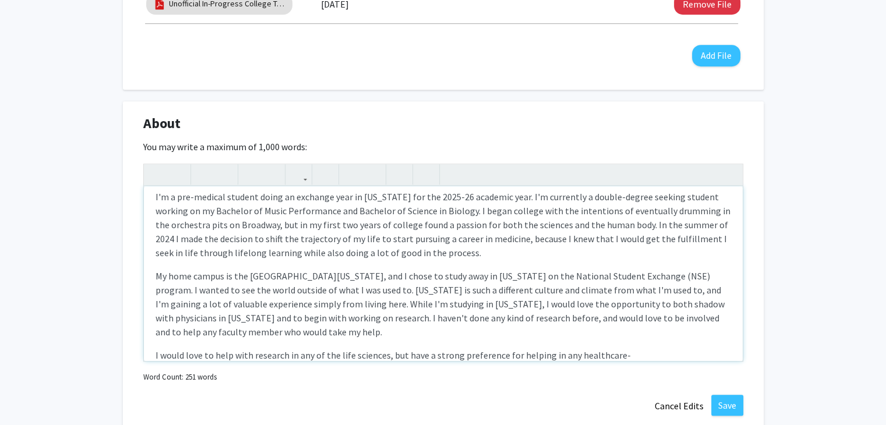
type textarea "<p>I'm a pre-medical student doing an exchange year in [US_STATE] for the 2025-…"
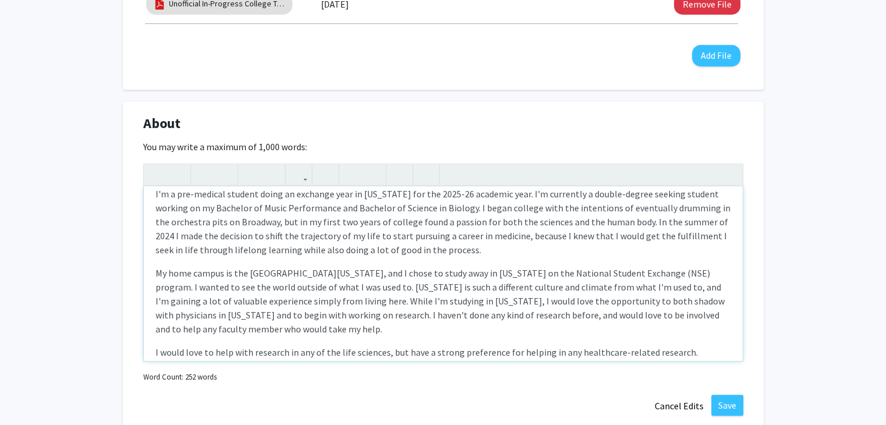
scroll to position [0, 0]
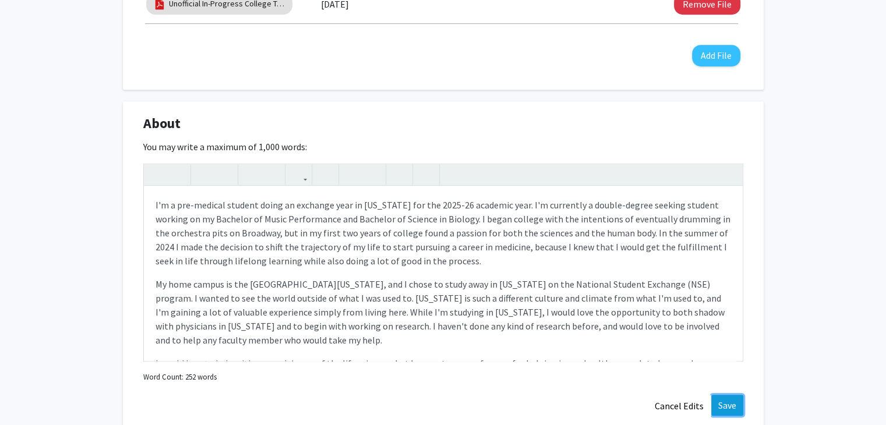
click at [720, 397] on button "Save" at bounding box center [727, 405] width 32 height 21
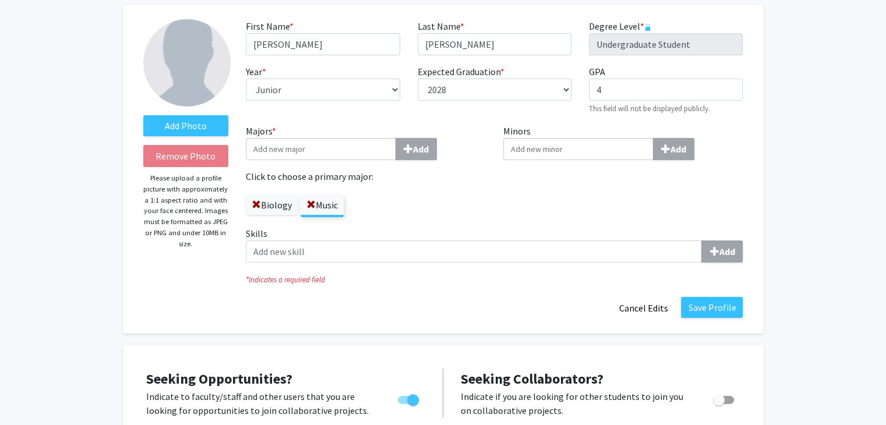
scroll to position [18, 0]
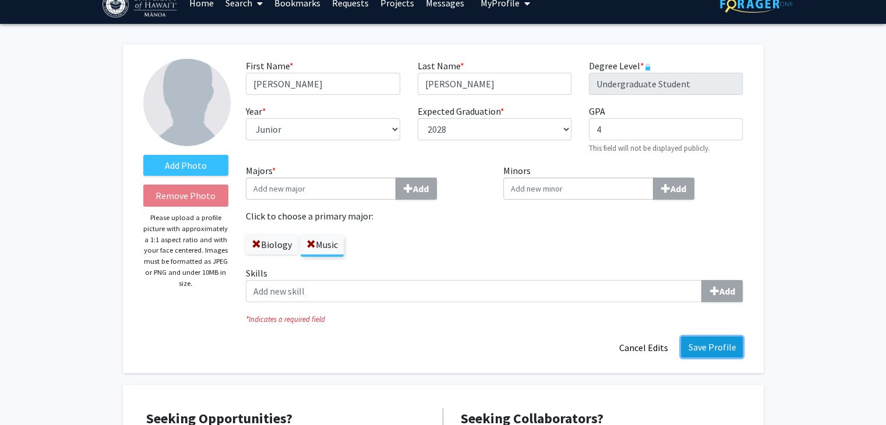
click at [725, 350] on button "Save Profile" at bounding box center [712, 347] width 62 height 21
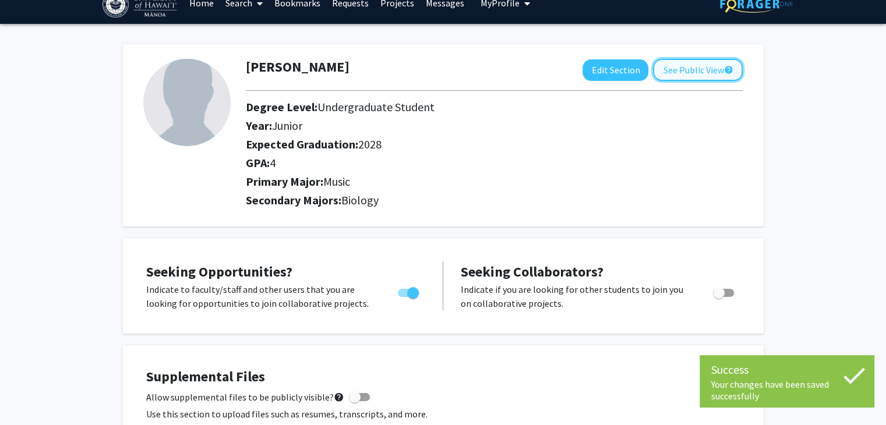
click at [698, 68] on button "See Public View help" at bounding box center [698, 70] width 90 height 22
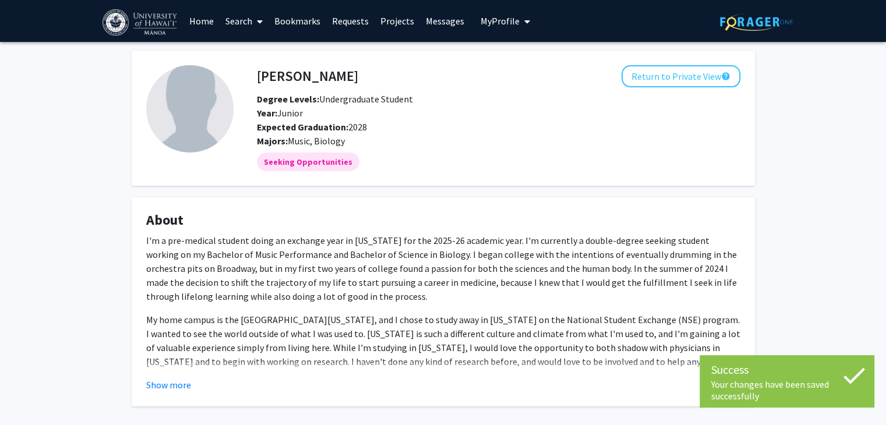
scroll to position [54, 0]
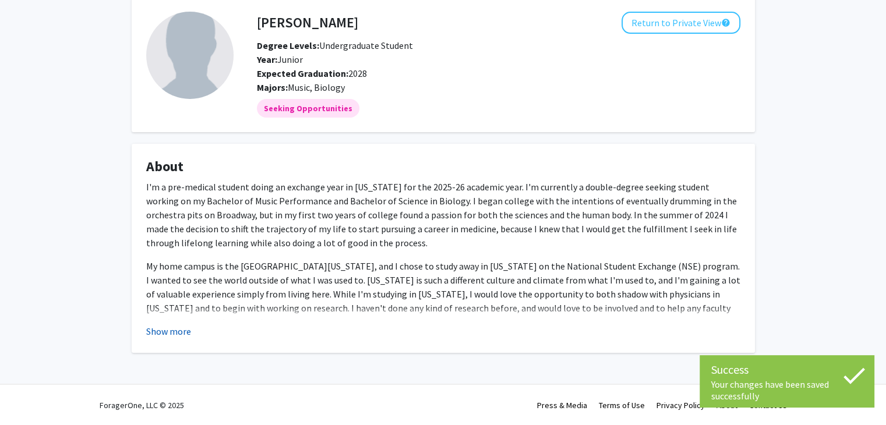
click at [175, 325] on button "Show more" at bounding box center [168, 332] width 45 height 14
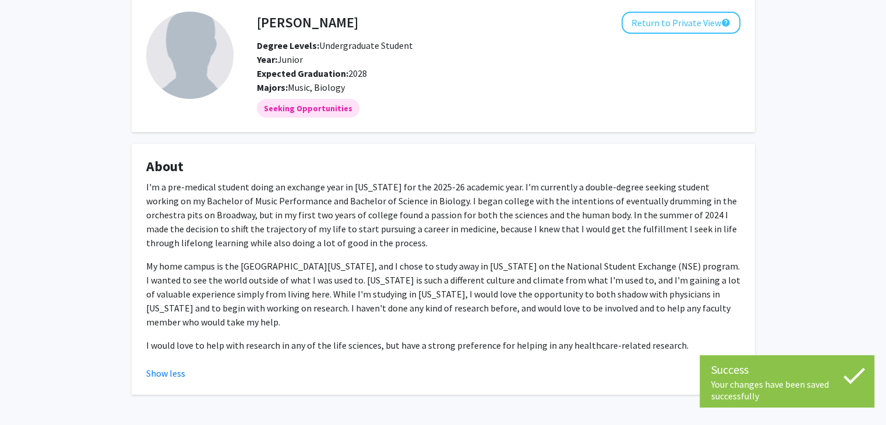
scroll to position [82, 0]
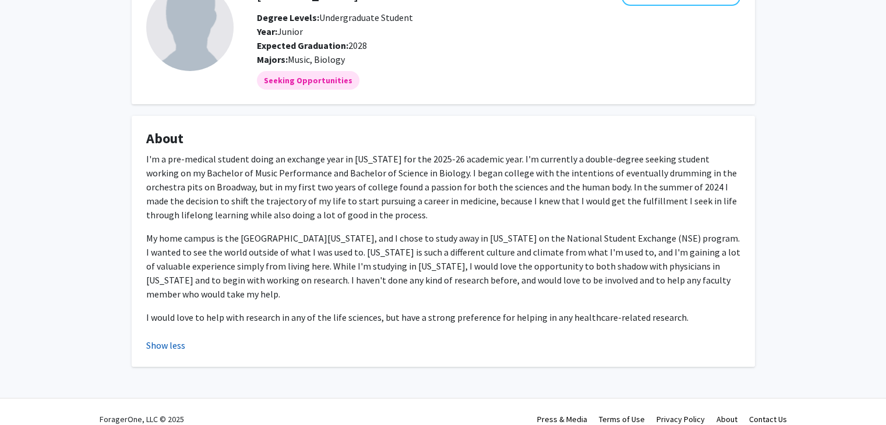
click at [165, 339] on button "Show less" at bounding box center [165, 346] width 39 height 14
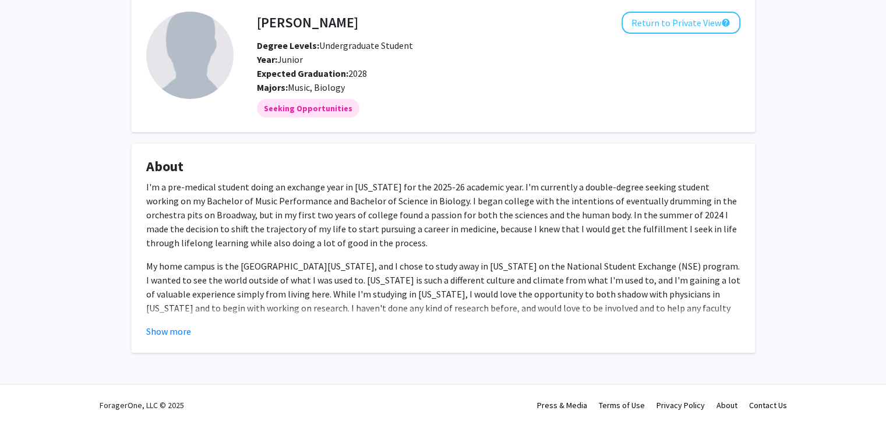
scroll to position [0, 0]
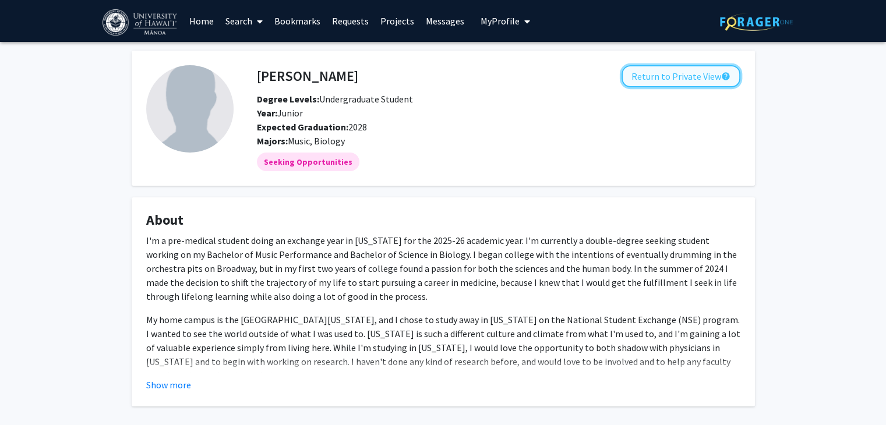
click at [699, 80] on button "Return to Private View help" at bounding box center [681, 76] width 119 height 22
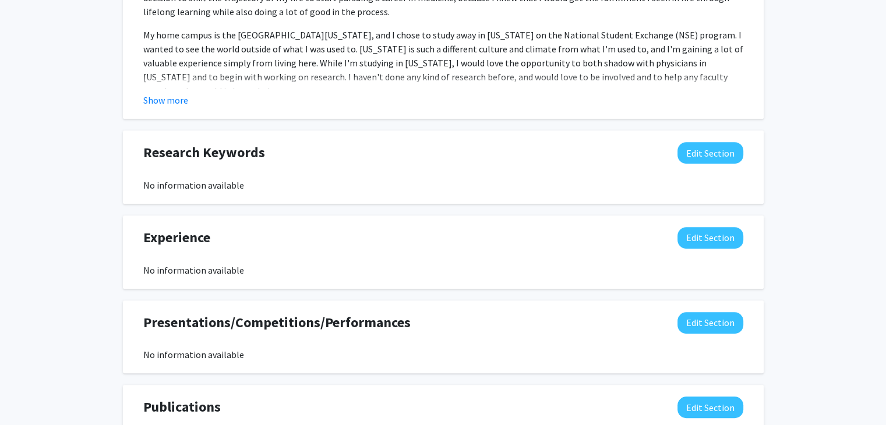
scroll to position [718, 0]
click at [693, 154] on button "Edit Section" at bounding box center [711, 153] width 66 height 22
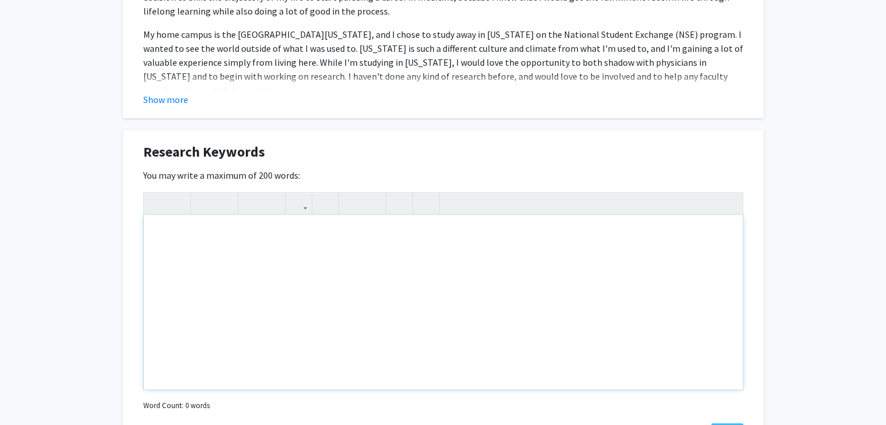
click at [507, 260] on div "Note to users with screen readers: Please deactivate our accessibility plugin f…" at bounding box center [443, 302] width 599 height 175
type textarea "Biology, Science, Medical, B"
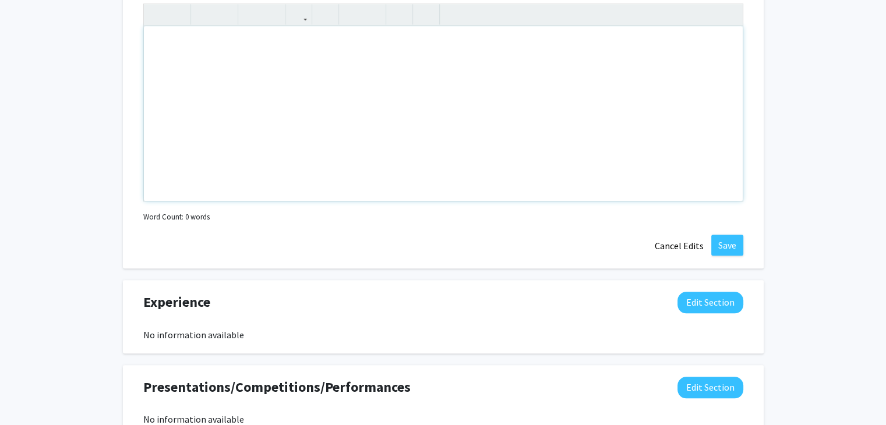
scroll to position [916, 0]
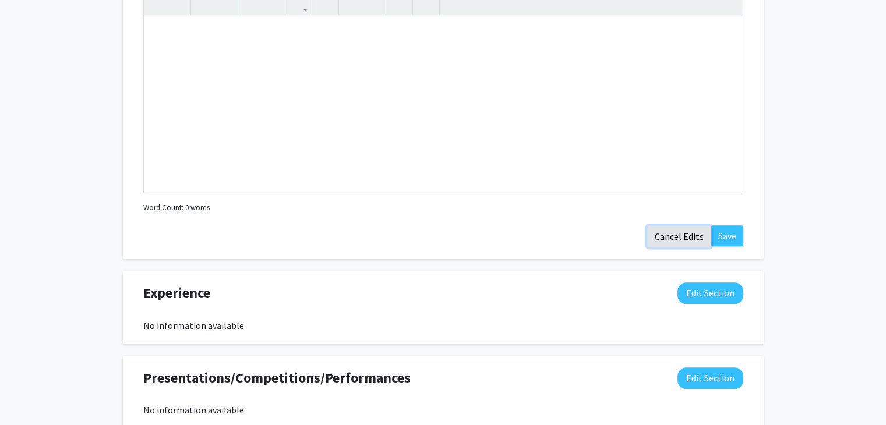
click at [688, 237] on button "Cancel Edits" at bounding box center [679, 236] width 64 height 22
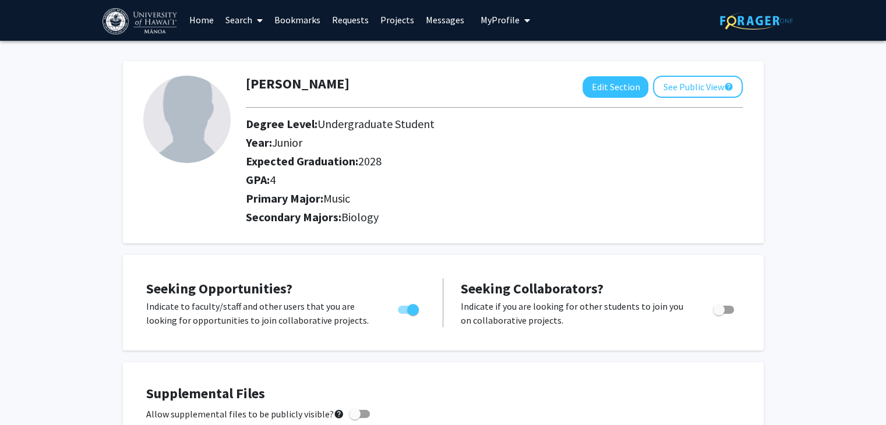
scroll to position [0, 0]
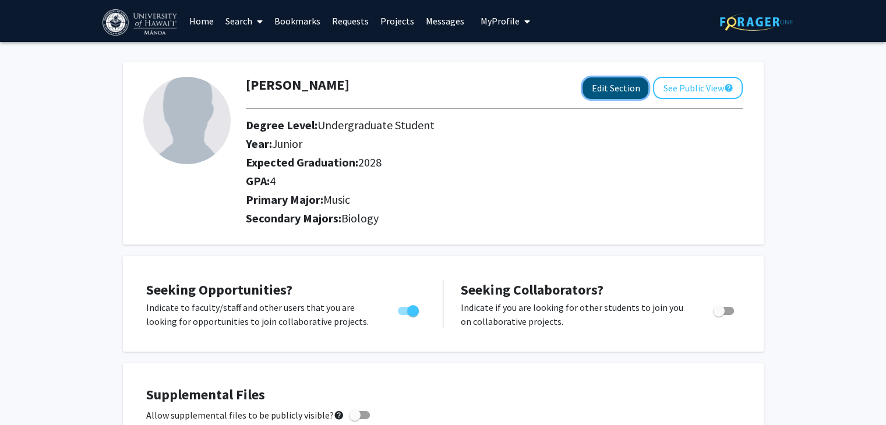
click at [629, 88] on button "Edit Section" at bounding box center [616, 88] width 66 height 22
select select "junior"
select select "2028"
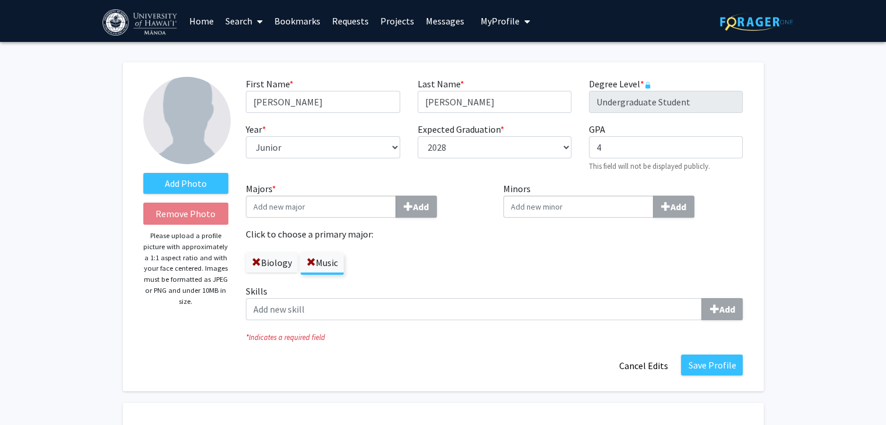
click at [281, 261] on label "Biology" at bounding box center [272, 263] width 52 height 20
click at [0, 0] on input "Biology" at bounding box center [0, 0] width 0 height 0
click at [705, 359] on button "Save Profile" at bounding box center [712, 365] width 62 height 21
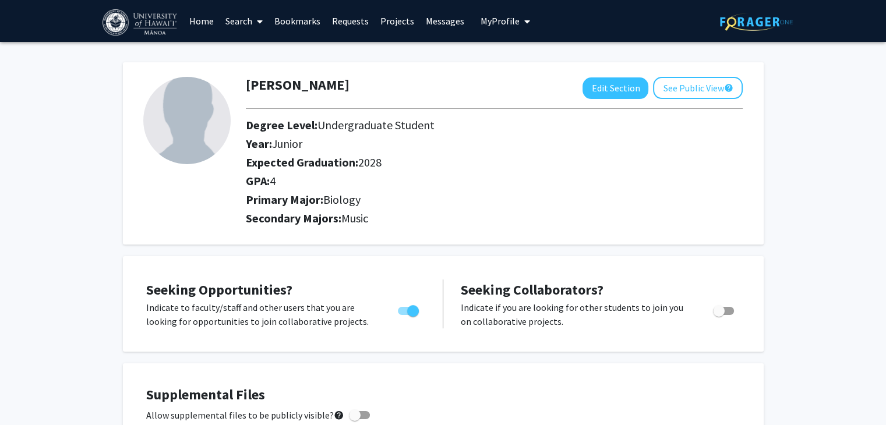
click at [249, 21] on link "Search" at bounding box center [244, 21] width 49 height 41
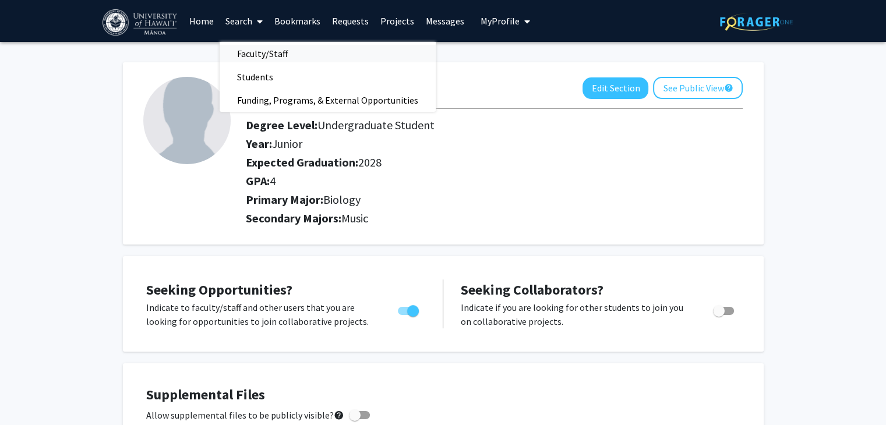
click at [272, 55] on span "Faculty/Staff" at bounding box center [263, 53] width 86 height 23
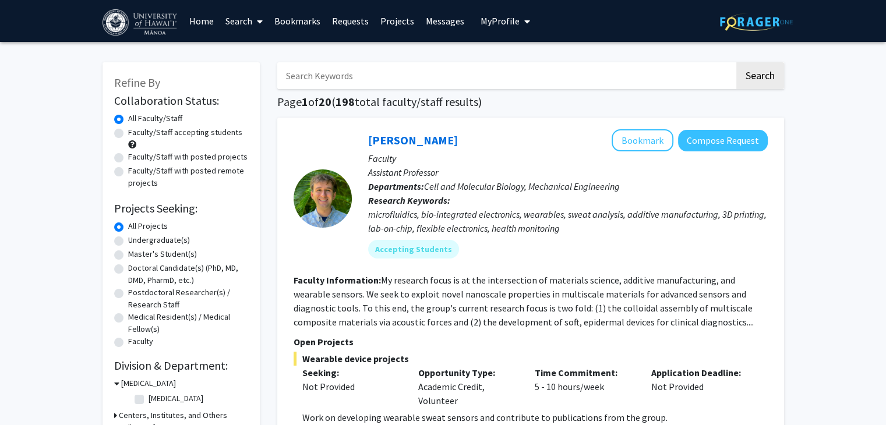
click at [448, 71] on input "Search Keywords" at bounding box center [505, 75] width 457 height 27
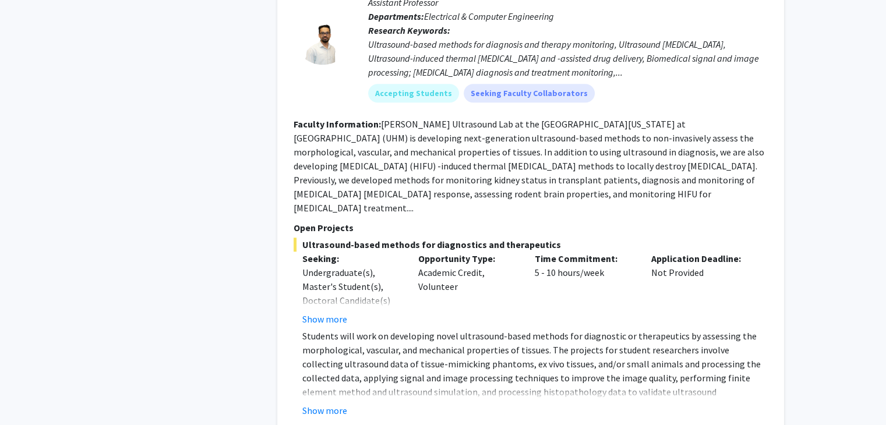
scroll to position [1158, 0]
click at [327, 404] on button "Show more" at bounding box center [324, 411] width 45 height 14
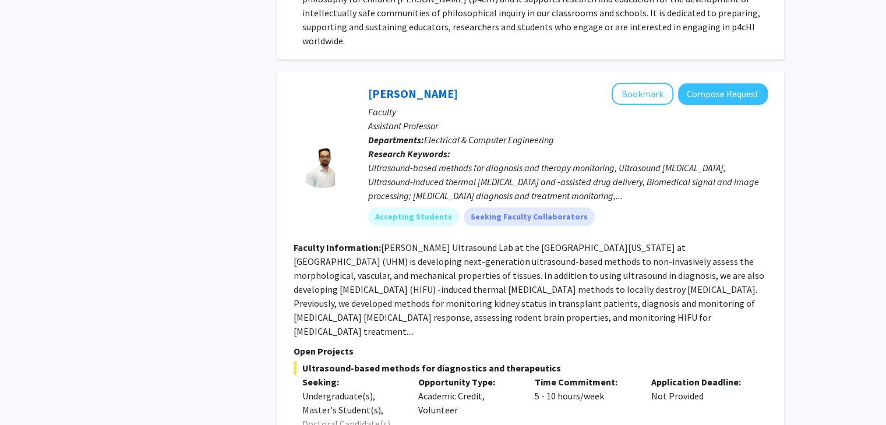
scroll to position [1030, 0]
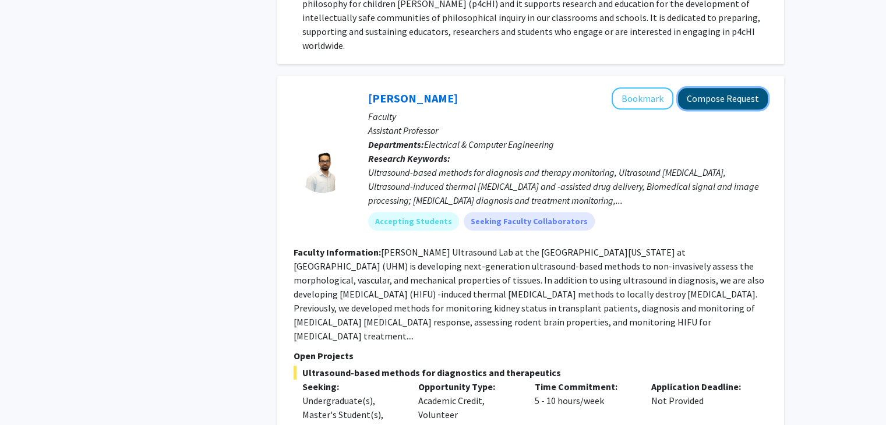
click at [716, 90] on button "Compose Request" at bounding box center [723, 99] width 90 height 22
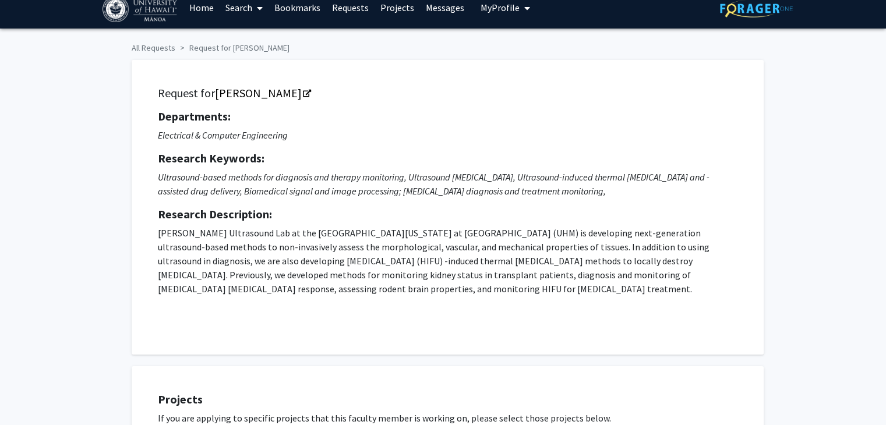
scroll to position [16, 0]
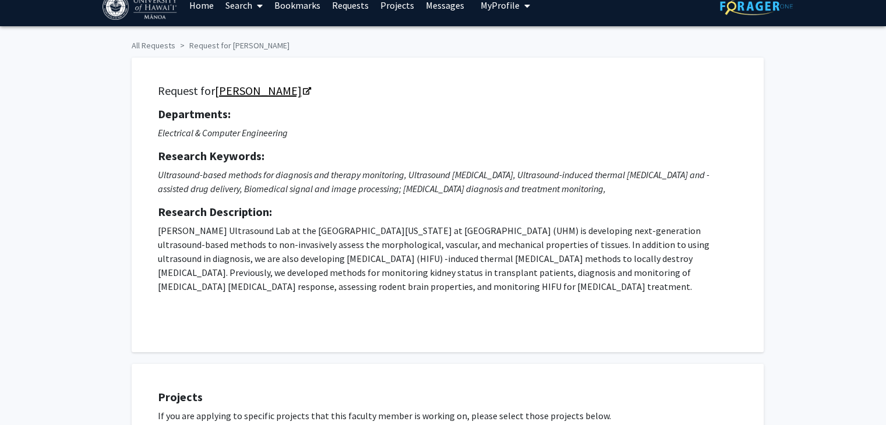
click at [303, 90] on icon "Opens in a new tab" at bounding box center [307, 92] width 8 height 8
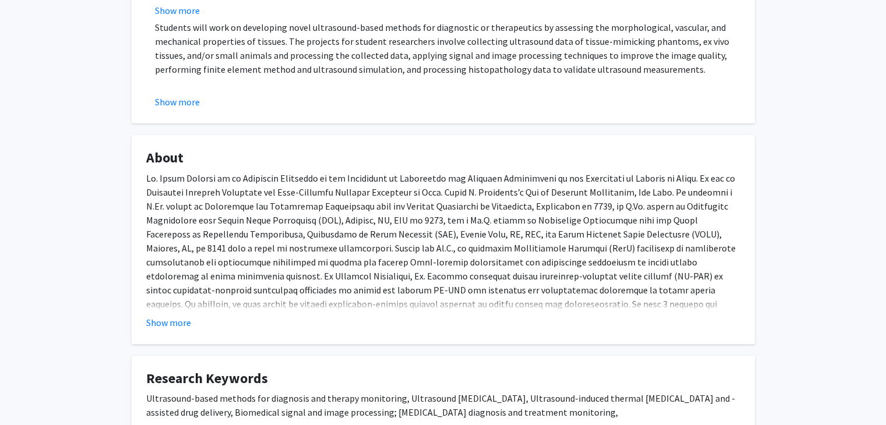
scroll to position [319, 0]
click at [189, 318] on button "Show more" at bounding box center [168, 322] width 45 height 14
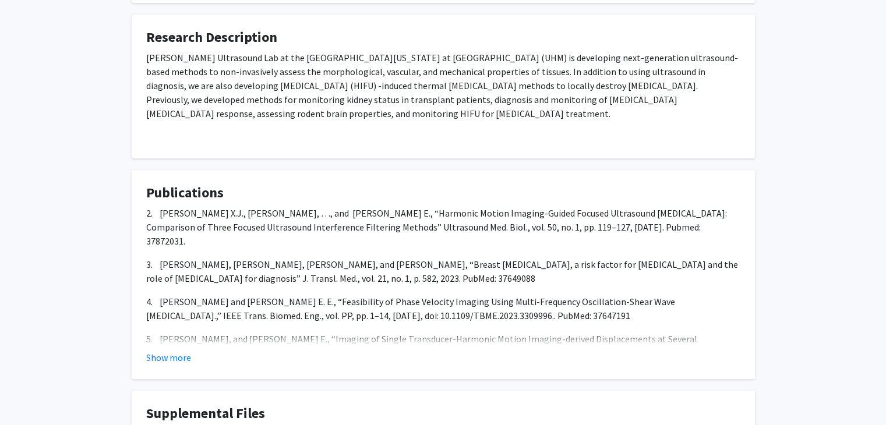
scroll to position [803, 0]
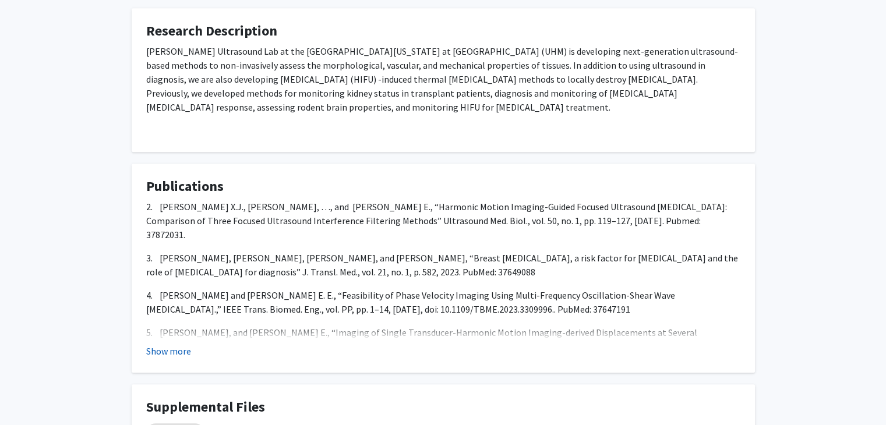
click at [164, 344] on button "Show more" at bounding box center [168, 351] width 45 height 14
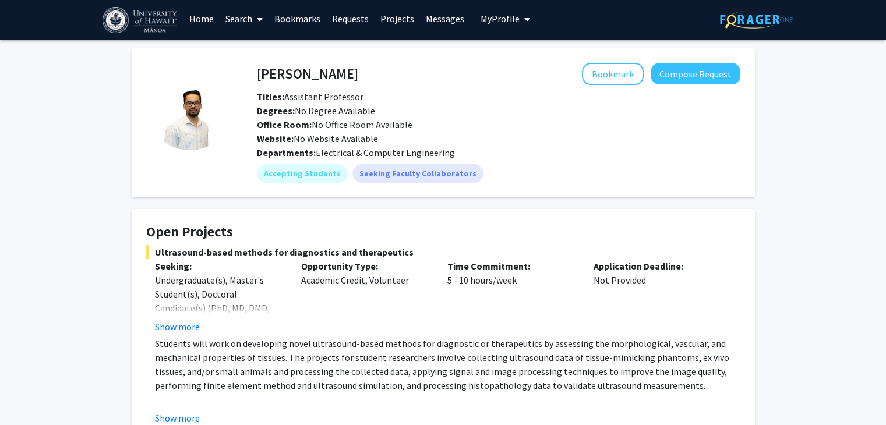
scroll to position [0, 0]
